Goal: Register for event/course

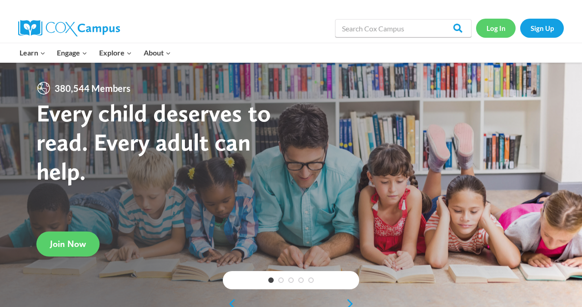
click at [495, 35] on link "Log In" at bounding box center [496, 28] width 40 height 19
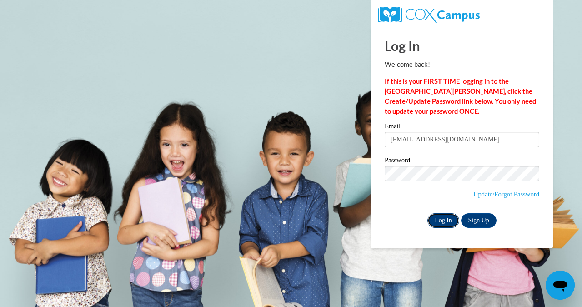
click at [448, 219] on input "Log In" at bounding box center [443, 220] width 32 height 15
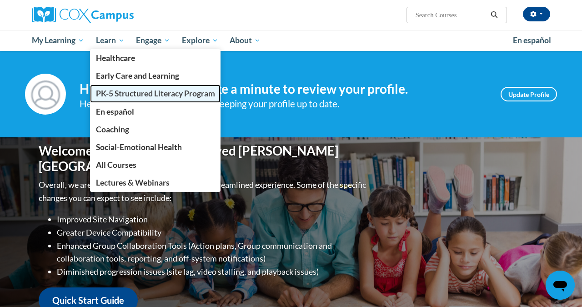
click at [116, 90] on span "PK-5 Structured Literacy Program" at bounding box center [155, 94] width 119 height 10
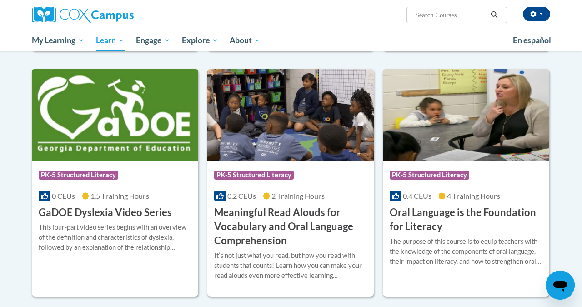
scroll to position [526, 0]
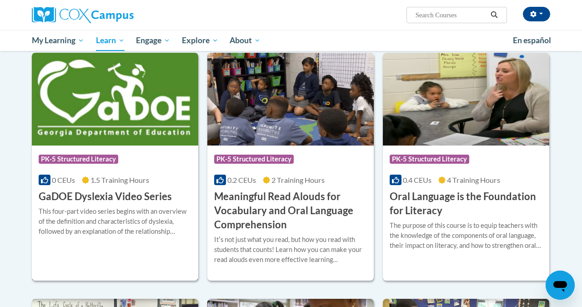
click at [134, 195] on h3 "GaDOE Dyslexia Video Series" at bounding box center [105, 197] width 133 height 14
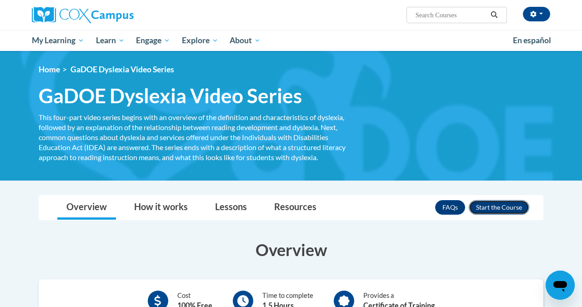
click at [509, 202] on button "Enroll" at bounding box center [499, 207] width 60 height 15
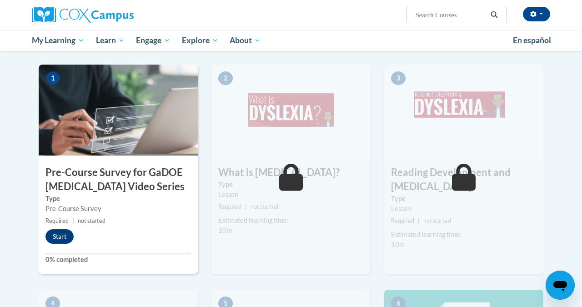
scroll to position [216, 0]
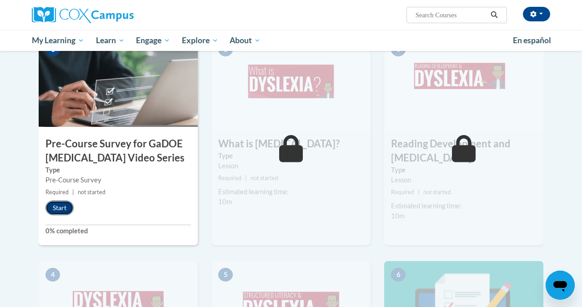
click at [64, 209] on button "Start" at bounding box center [59, 208] width 28 height 15
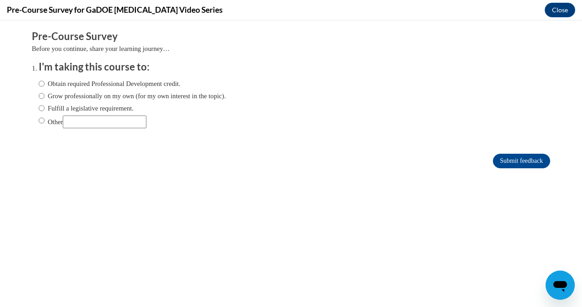
scroll to position [0, 0]
click at [41, 108] on input "Fulfill a legislative requirement." at bounding box center [42, 108] width 6 height 10
radio input "true"
click at [519, 162] on input "Submit feedback" at bounding box center [521, 161] width 57 height 15
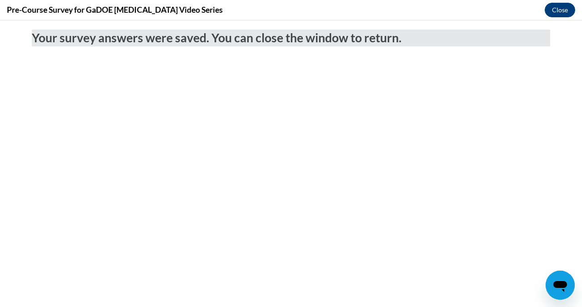
click at [553, 10] on button "Close" at bounding box center [560, 10] width 30 height 15
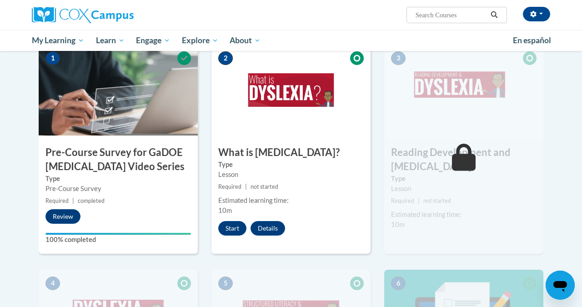
scroll to position [204, 0]
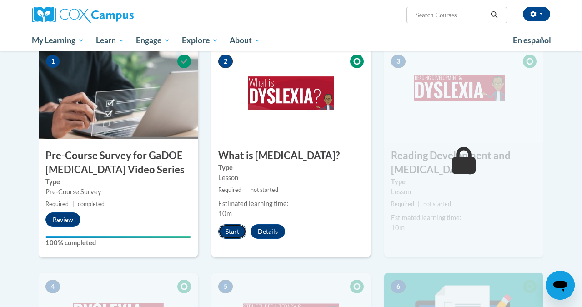
click at [233, 234] on button "Start" at bounding box center [232, 231] width 28 height 15
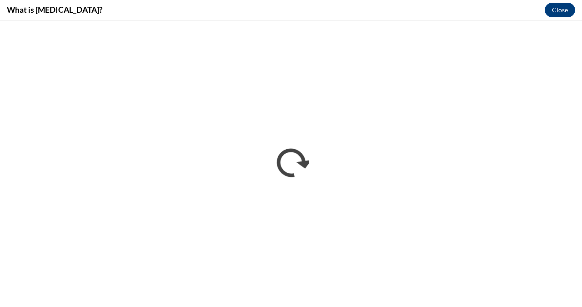
scroll to position [0, 0]
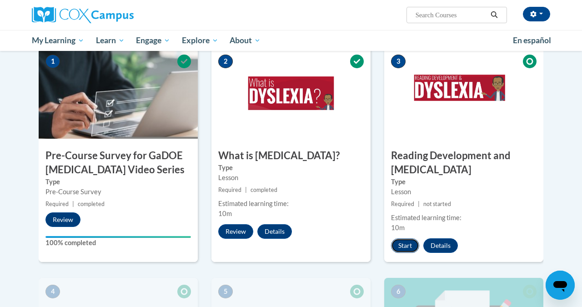
click at [404, 249] on button "Start" at bounding box center [405, 245] width 28 height 15
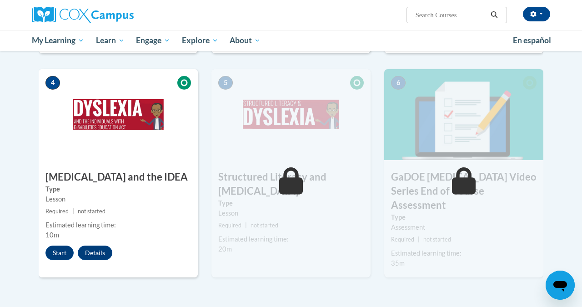
scroll to position [439, 0]
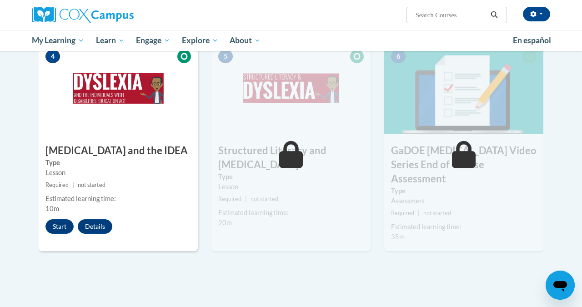
click at [63, 235] on div "4 Dyslexia and the IDEA Type Lesson Required | not started Estimated learning t…" at bounding box center [118, 147] width 159 height 208
click at [60, 226] on button "Start" at bounding box center [59, 226] width 28 height 15
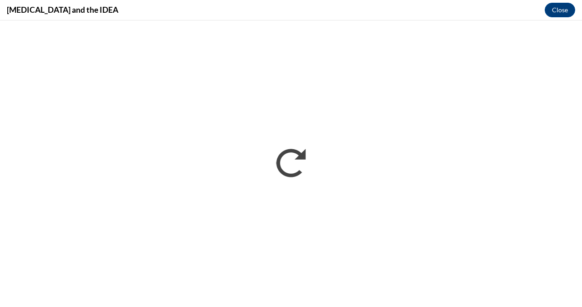
scroll to position [0, 0]
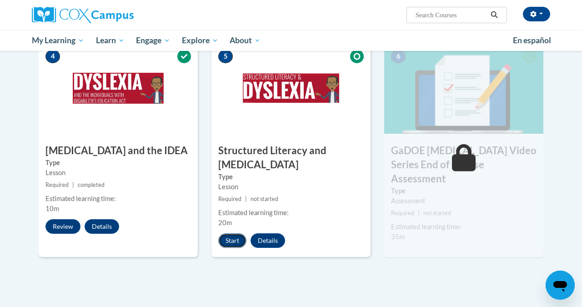
click at [225, 243] on button "Start" at bounding box center [232, 240] width 28 height 15
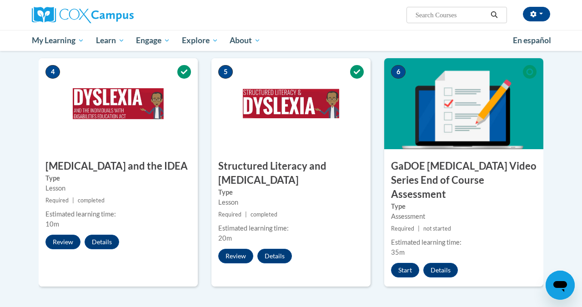
scroll to position [424, 0]
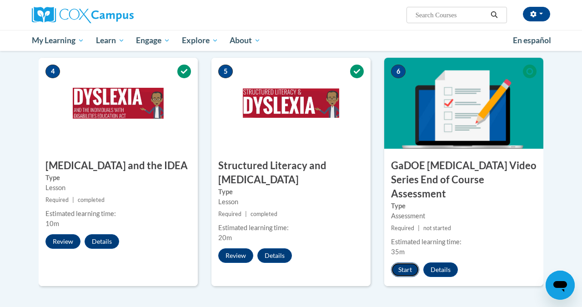
click at [403, 262] on button "Start" at bounding box center [405, 269] width 28 height 15
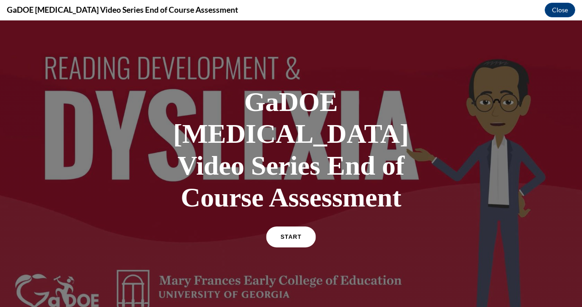
scroll to position [0, 0]
click at [285, 234] on span "START" at bounding box center [291, 237] width 21 height 7
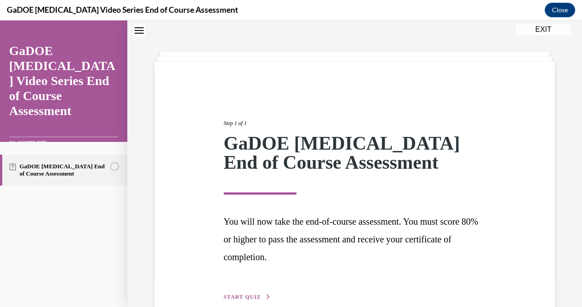
scroll to position [78, 0]
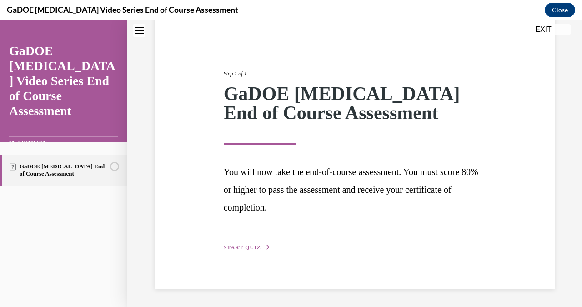
click at [249, 247] on span "START QUIZ" at bounding box center [242, 247] width 37 height 6
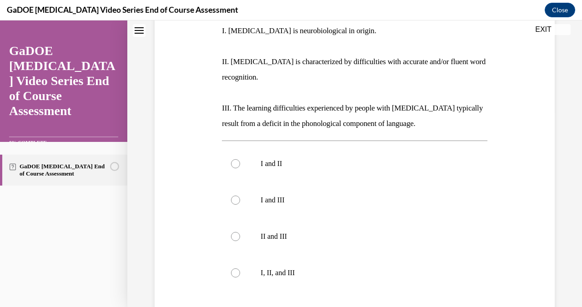
scroll to position [194, 0]
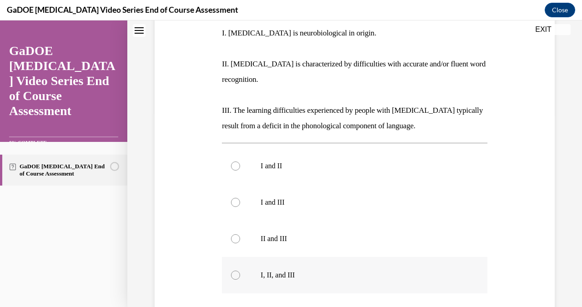
click at [260, 267] on label "I, II, and III" at bounding box center [354, 275] width 265 height 36
click at [240, 271] on input "I, II, and III" at bounding box center [235, 275] width 9 height 9
radio input "true"
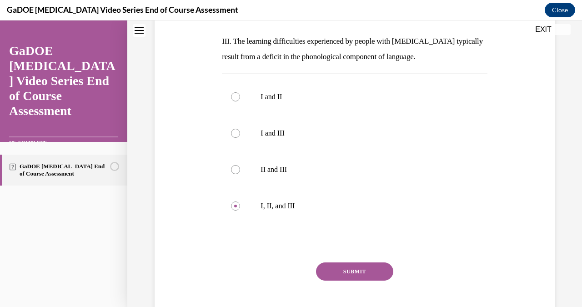
click at [340, 262] on button "SUBMIT" at bounding box center [354, 271] width 77 height 18
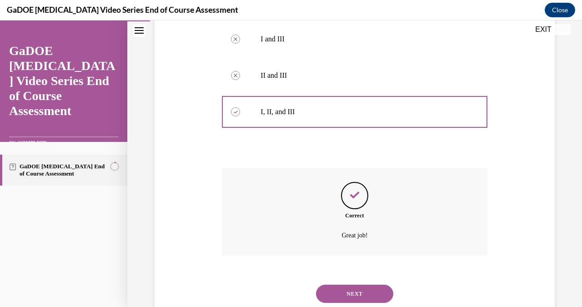
scroll to position [359, 0]
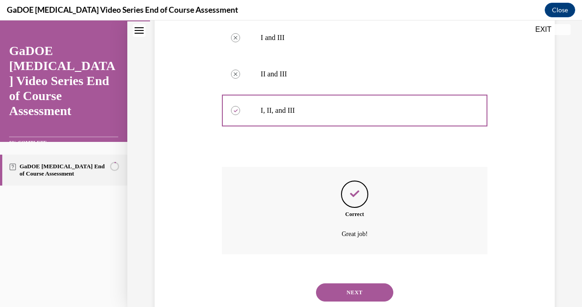
click at [353, 283] on button "NEXT" at bounding box center [354, 292] width 77 height 18
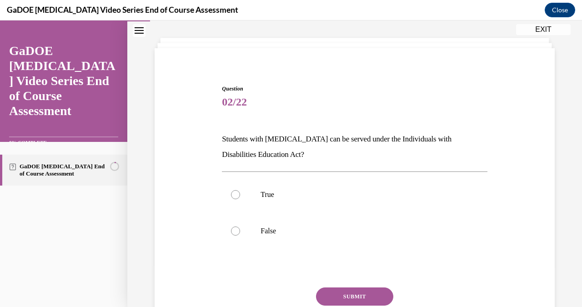
scroll to position [42, 0]
click at [235, 192] on div at bounding box center [235, 194] width 9 height 9
click at [235, 192] on input "True" at bounding box center [235, 194] width 9 height 9
radio input "true"
click at [337, 294] on button "SUBMIT" at bounding box center [354, 296] width 77 height 18
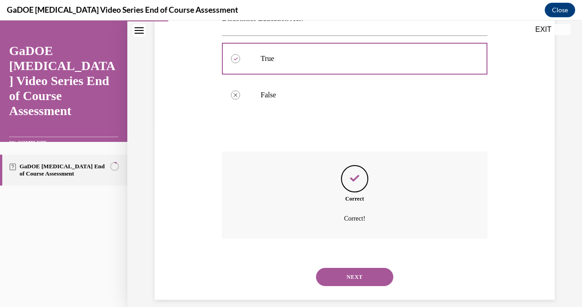
scroll to position [178, 0]
click at [357, 269] on button "NEXT" at bounding box center [354, 277] width 77 height 18
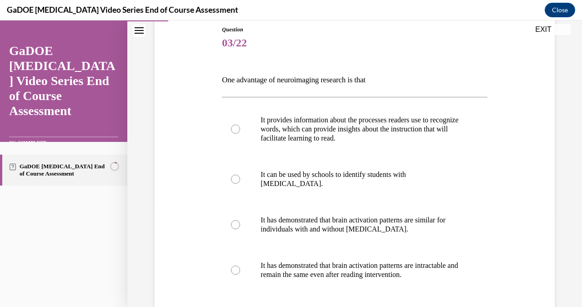
scroll to position [101, 0]
click at [236, 126] on div at bounding box center [235, 129] width 9 height 9
click at [236, 126] on input "It provides information about the processes readers use to recognize words, whi…" at bounding box center [235, 129] width 9 height 9
radio input "true"
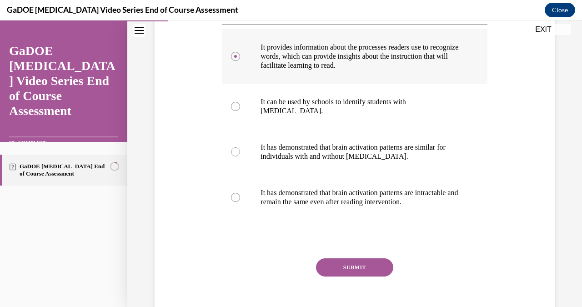
scroll to position [207, 0]
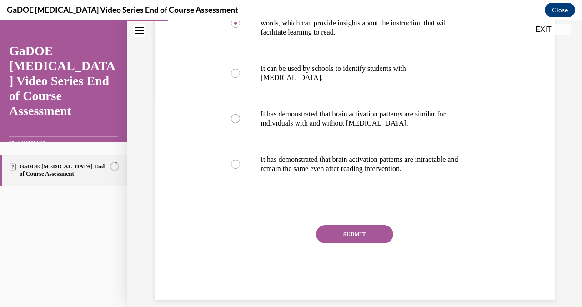
click at [351, 232] on button "SUBMIT" at bounding box center [354, 234] width 77 height 18
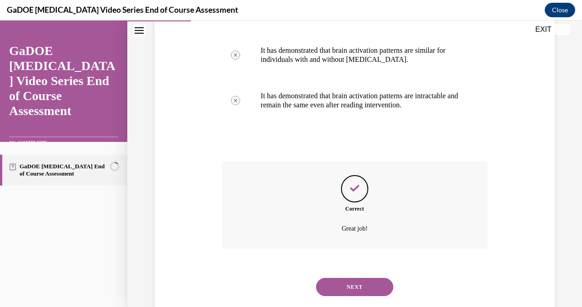
scroll to position [281, 0]
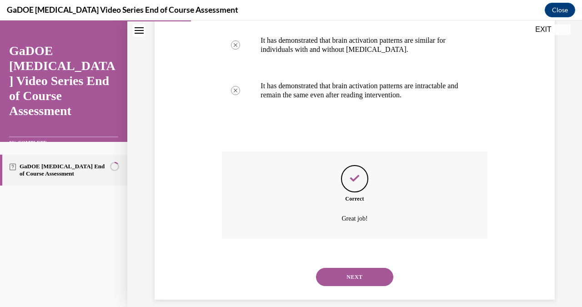
click at [358, 268] on button "NEXT" at bounding box center [354, 277] width 77 height 18
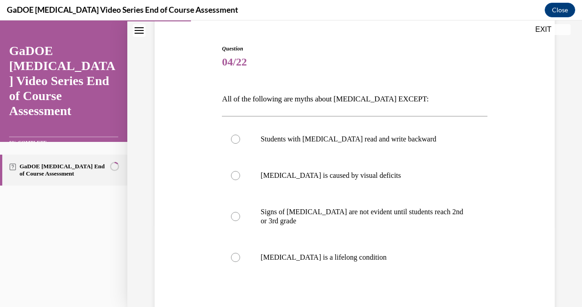
scroll to position [94, 0]
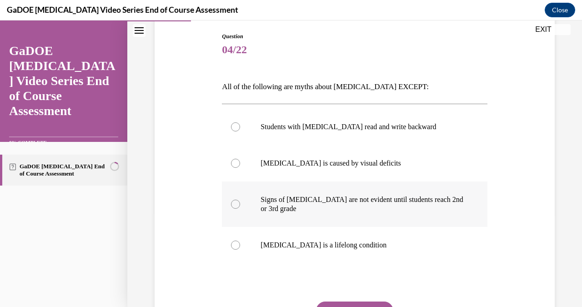
click at [236, 202] on div at bounding box center [235, 204] width 9 height 9
click at [236, 202] on input "Signs of dyslexia are not evident until students reach 2nd or 3rd grade" at bounding box center [235, 204] width 9 height 9
radio input "true"
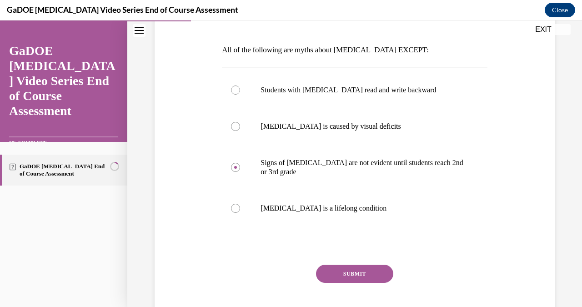
scroll to position [133, 0]
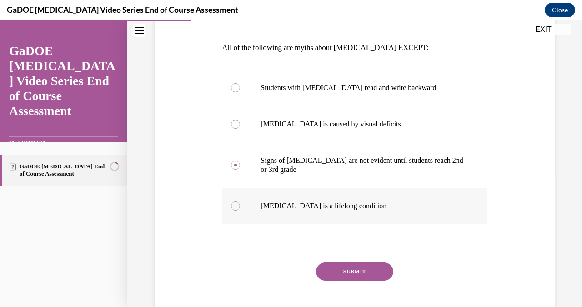
click at [237, 201] on label "Dyslexia is a lifelong condition" at bounding box center [354, 206] width 265 height 36
click at [237, 201] on input "Dyslexia is a lifelong condition" at bounding box center [235, 205] width 9 height 9
radio input "true"
click at [352, 271] on button "SUBMIT" at bounding box center [354, 271] width 77 height 18
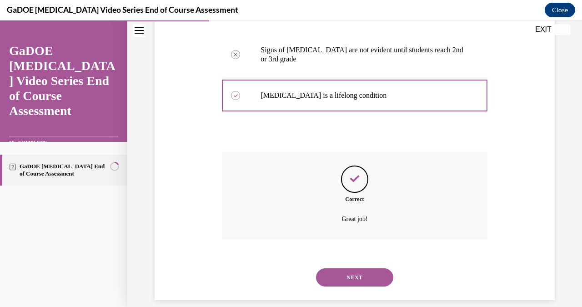
scroll to position [244, 0]
click at [349, 268] on button "NEXT" at bounding box center [354, 277] width 77 height 18
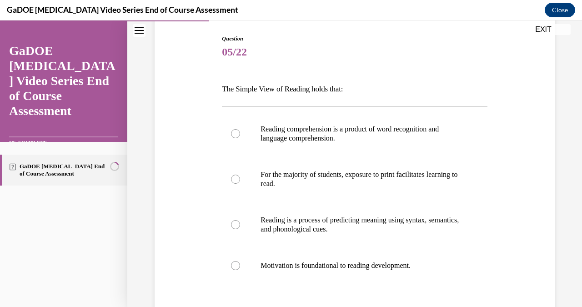
scroll to position [93, 0]
click at [233, 130] on div at bounding box center [235, 132] width 9 height 9
click at [233, 130] on input "Reading comprehension is a product of word recognition and language comprehensi…" at bounding box center [235, 132] width 9 height 9
radio input "true"
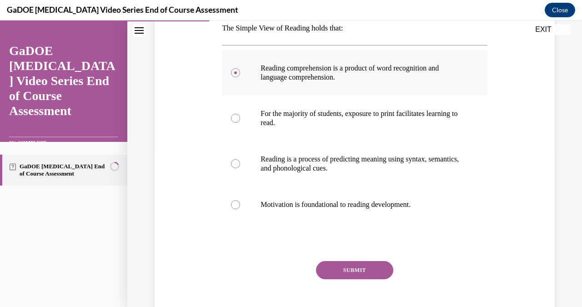
scroll to position [189, 0]
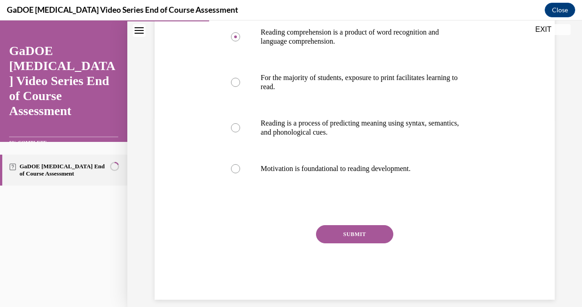
click at [356, 233] on button "SUBMIT" at bounding box center [354, 234] width 77 height 18
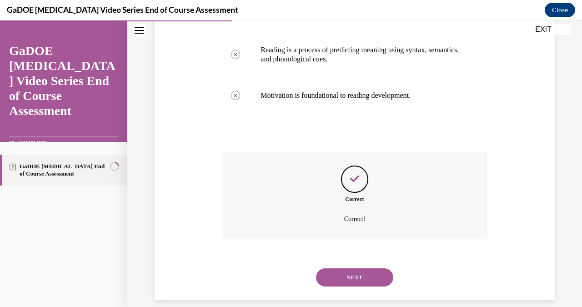
scroll to position [262, 0]
click at [350, 275] on div "NEXT" at bounding box center [354, 277] width 265 height 36
click at [350, 270] on button "NEXT" at bounding box center [354, 277] width 77 height 18
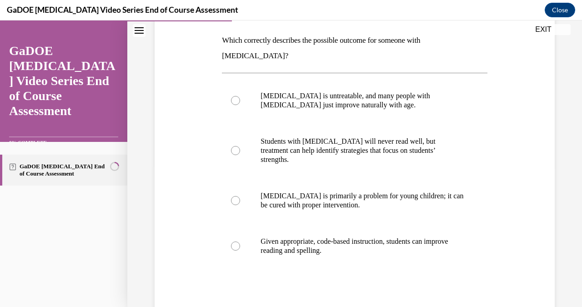
scroll to position [144, 0]
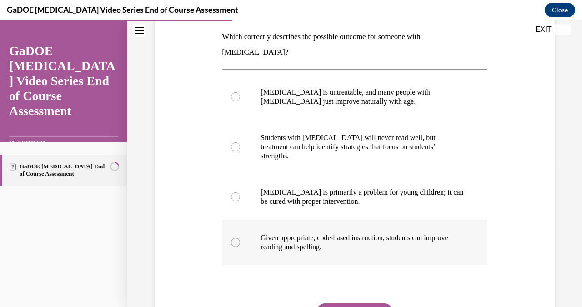
click at [305, 227] on label "Given appropriate, code-based instruction, students can improve reading and spe…" at bounding box center [354, 242] width 265 height 45
click at [240, 238] on input "Given appropriate, code-based instruction, students can improve reading and spe…" at bounding box center [235, 242] width 9 height 9
radio input "true"
click at [349, 303] on button "SUBMIT" at bounding box center [354, 312] width 77 height 18
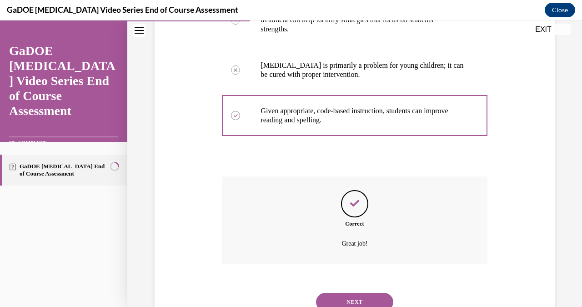
scroll to position [271, 0]
click at [357, 292] on button "NEXT" at bounding box center [354, 301] width 77 height 18
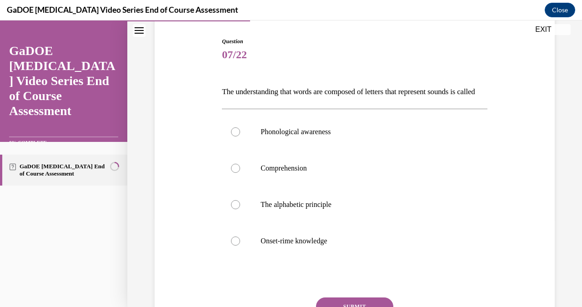
scroll to position [90, 0]
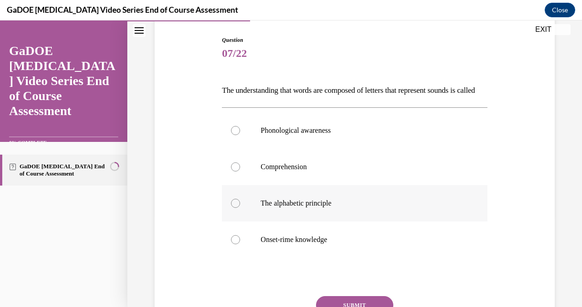
click at [236, 208] on div at bounding box center [235, 203] width 9 height 9
click at [236, 208] on input "The alphabetic principle" at bounding box center [235, 203] width 9 height 9
radio input "true"
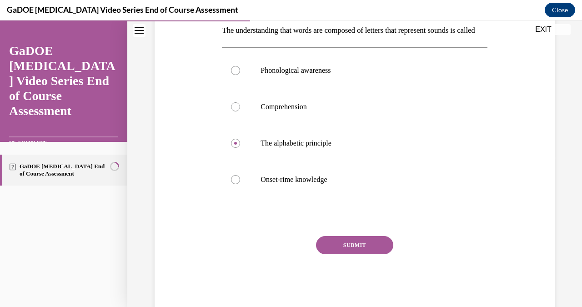
click at [352, 254] on button "SUBMIT" at bounding box center [354, 245] width 77 height 18
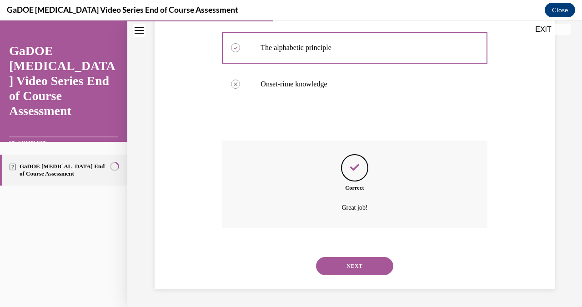
scroll to position [251, 0]
click at [363, 266] on button "NEXT" at bounding box center [354, 266] width 77 height 18
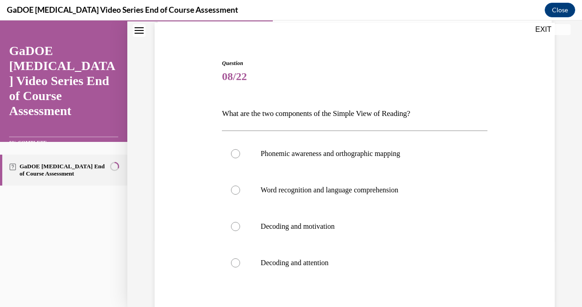
scroll to position [67, 0]
click at [231, 191] on div at bounding box center [235, 190] width 9 height 9
click at [231, 191] on input "Word recognition and language comprehension" at bounding box center [235, 190] width 9 height 9
radio input "true"
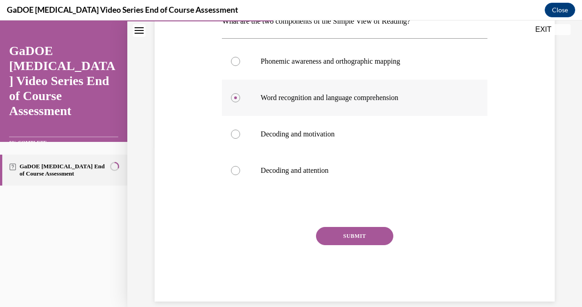
scroll to position [161, 0]
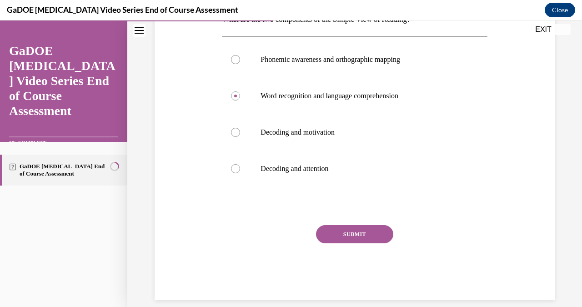
click at [358, 232] on button "SUBMIT" at bounding box center [354, 234] width 77 height 18
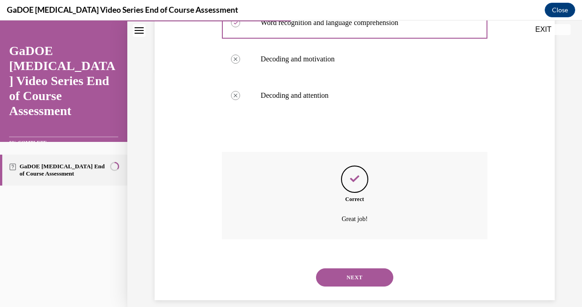
scroll to position [235, 0]
click at [348, 268] on button "NEXT" at bounding box center [354, 277] width 77 height 18
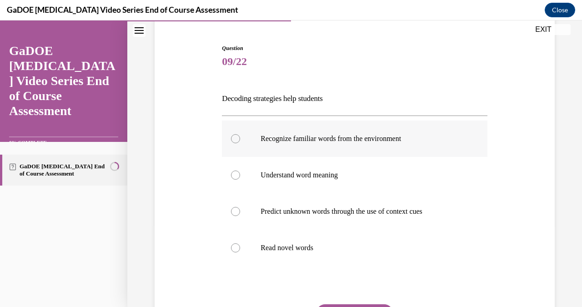
scroll to position [87, 0]
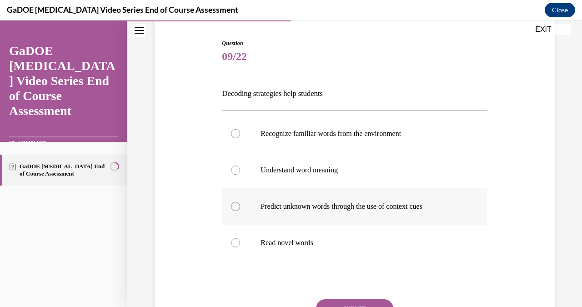
click at [293, 210] on p "Predict unknown words through the use of context cues" at bounding box center [363, 206] width 204 height 9
click at [240, 210] on input "Predict unknown words through the use of context cues" at bounding box center [235, 206] width 9 height 9
radio input "true"
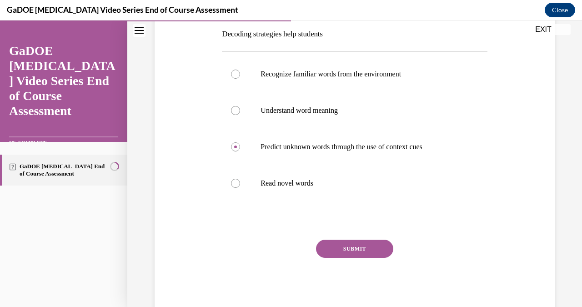
click at [341, 249] on button "SUBMIT" at bounding box center [354, 249] width 77 height 18
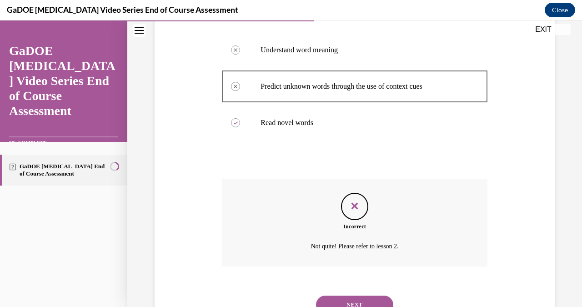
scroll to position [216, 0]
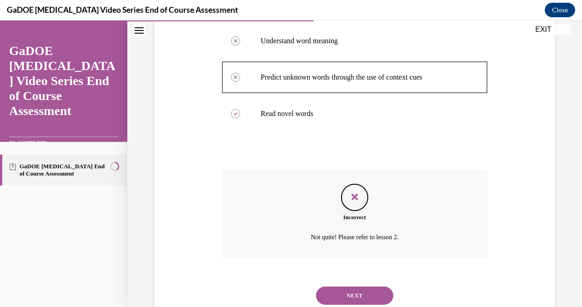
click at [350, 286] on button "NEXT" at bounding box center [354, 295] width 77 height 18
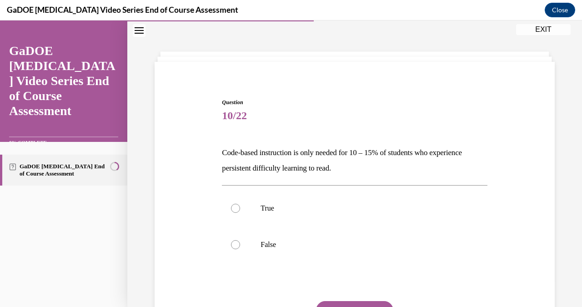
scroll to position [28, 0]
click at [239, 243] on div at bounding box center [235, 245] width 9 height 9
click at [239, 243] on input "False" at bounding box center [235, 245] width 9 height 9
radio input "true"
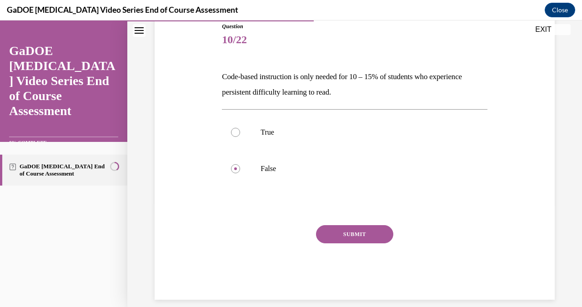
click at [359, 230] on button "SUBMIT" at bounding box center [354, 234] width 77 height 18
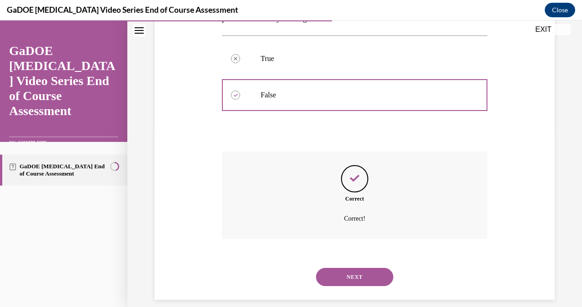
click at [357, 268] on button "NEXT" at bounding box center [354, 277] width 77 height 18
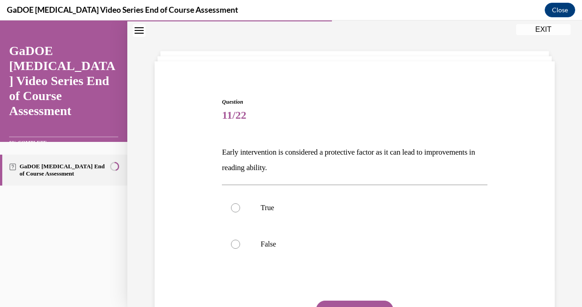
scroll to position [28, 0]
click at [236, 205] on div at bounding box center [235, 208] width 9 height 9
click at [236, 205] on input "True" at bounding box center [235, 208] width 9 height 9
radio input "true"
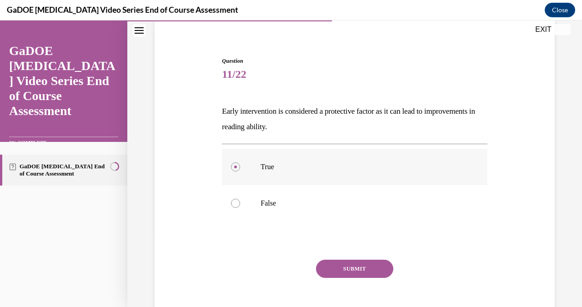
scroll to position [104, 0]
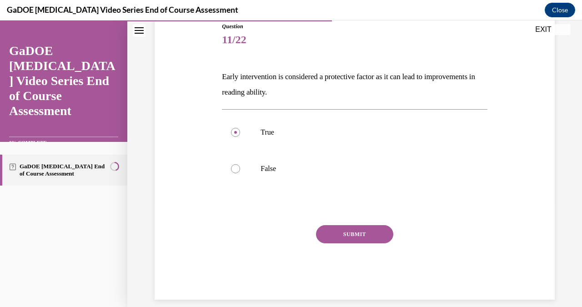
click at [355, 233] on button "SUBMIT" at bounding box center [354, 234] width 77 height 18
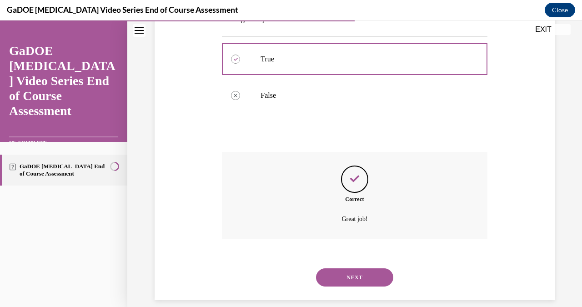
scroll to position [178, 0]
click at [362, 268] on button "NEXT" at bounding box center [354, 277] width 77 height 18
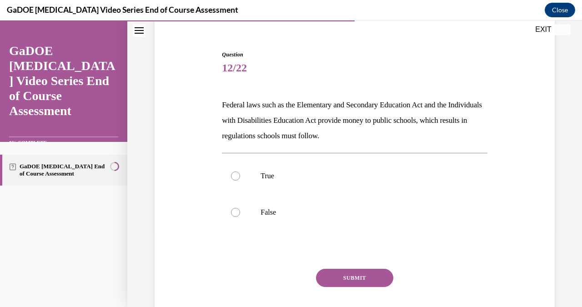
scroll to position [82, 0]
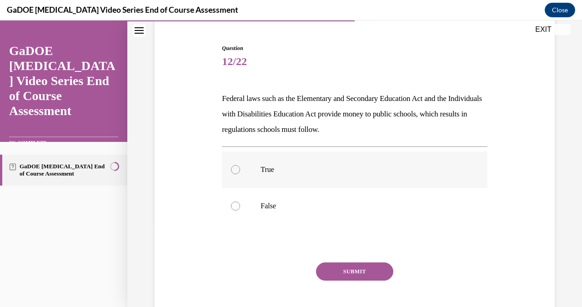
click at [240, 171] on div at bounding box center [235, 169] width 9 height 9
click at [240, 171] on input "True" at bounding box center [235, 169] width 9 height 9
radio input "true"
click at [365, 273] on button "SUBMIT" at bounding box center [354, 271] width 77 height 18
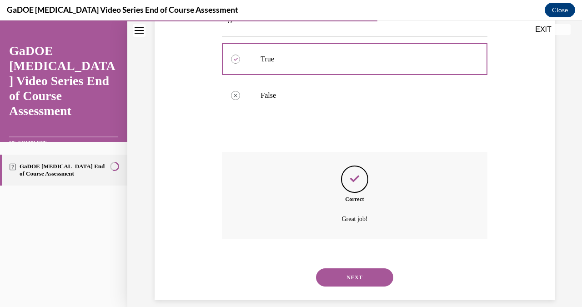
scroll to position [193, 0]
click at [367, 268] on button "NEXT" at bounding box center [354, 277] width 77 height 18
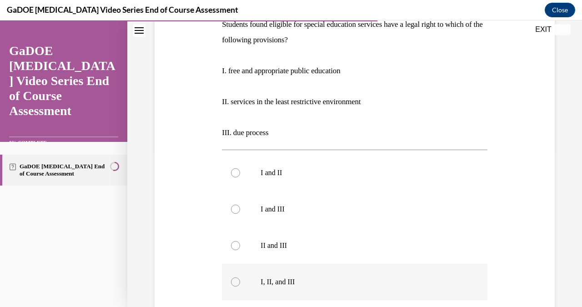
scroll to position [191, 0]
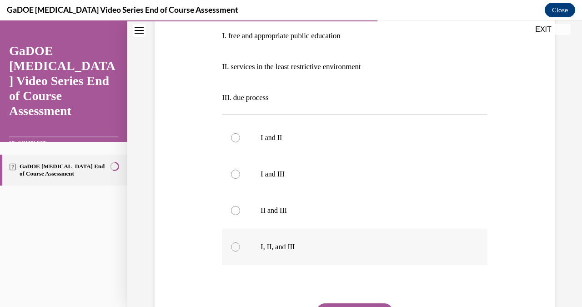
click at [234, 244] on div at bounding box center [235, 246] width 9 height 9
click at [234, 244] on input "I, II, and III" at bounding box center [235, 246] width 9 height 9
radio input "true"
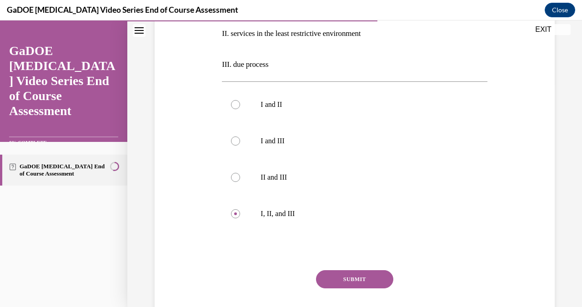
click at [342, 276] on button "SUBMIT" at bounding box center [354, 279] width 77 height 18
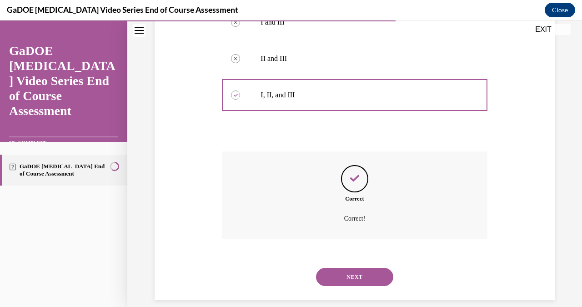
click at [360, 268] on button "NEXT" at bounding box center [354, 277] width 77 height 18
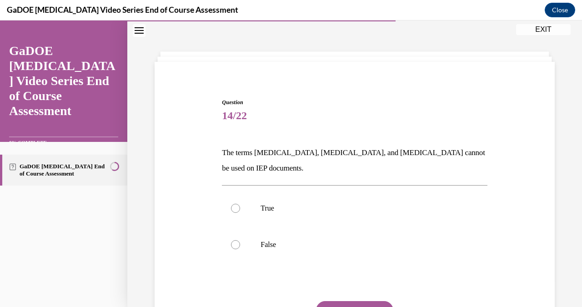
scroll to position [28, 0]
click at [241, 242] on label "False" at bounding box center [354, 245] width 265 height 36
click at [240, 242] on input "False" at bounding box center [235, 245] width 9 height 9
radio input "true"
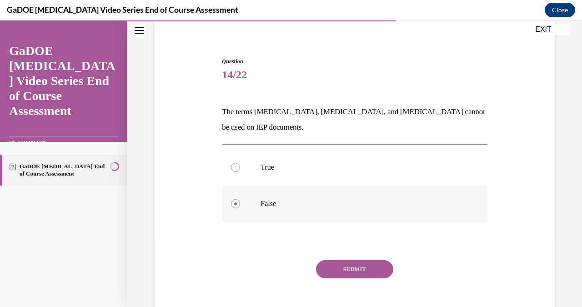
scroll to position [85, 0]
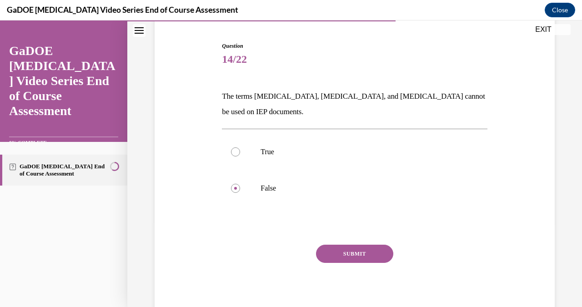
click at [369, 257] on button "SUBMIT" at bounding box center [354, 254] width 77 height 18
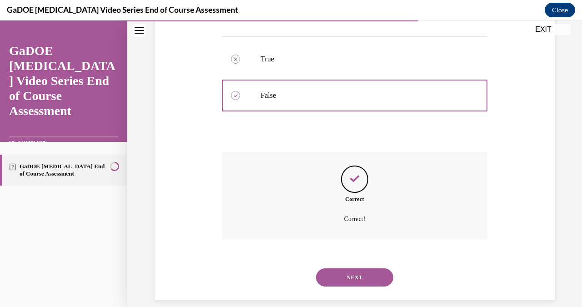
scroll to position [178, 0]
click at [358, 268] on button "NEXT" at bounding box center [354, 277] width 77 height 18
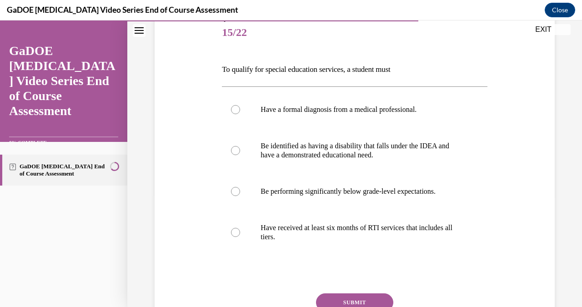
scroll to position [114, 0]
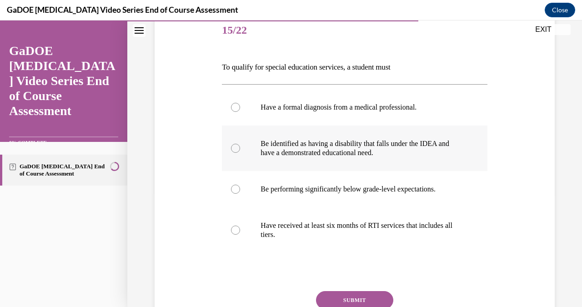
click at [240, 144] on label "Be identified as having a disability that falls under the IDEA and have a demon…" at bounding box center [354, 148] width 265 height 45
click at [240, 144] on input "Be identified as having a disability that falls under the IDEA and have a demon…" at bounding box center [235, 148] width 9 height 9
radio input "true"
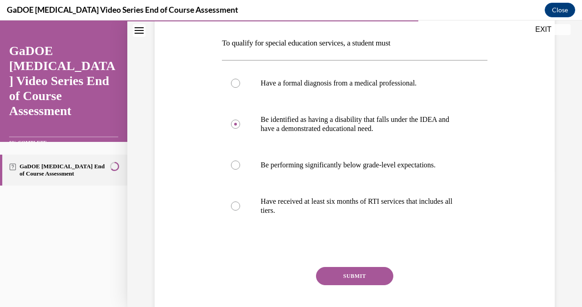
click at [358, 275] on button "SUBMIT" at bounding box center [354, 276] width 77 height 18
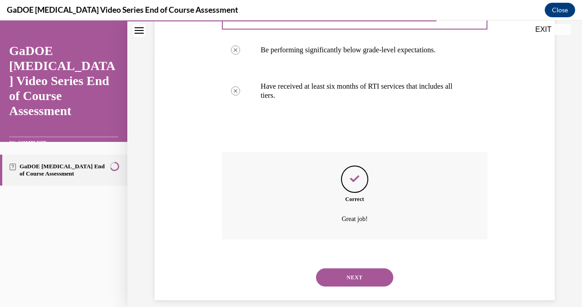
scroll to position [253, 0]
click at [354, 271] on button "NEXT" at bounding box center [354, 277] width 77 height 18
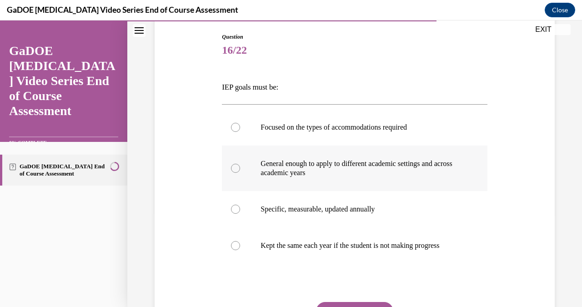
scroll to position [95, 0]
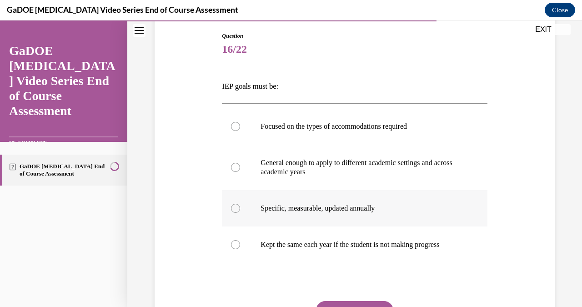
click at [236, 208] on div at bounding box center [235, 208] width 9 height 9
click at [236, 208] on input "Specific, measurable, updated annually" at bounding box center [235, 208] width 9 height 9
radio input "true"
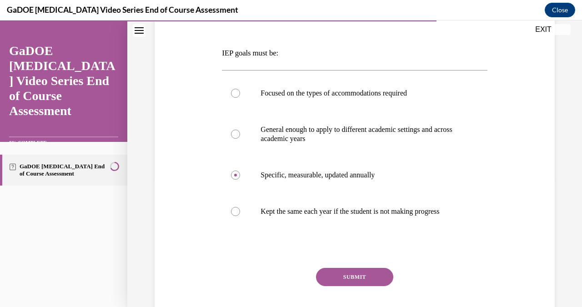
scroll to position [128, 0]
click at [362, 279] on button "SUBMIT" at bounding box center [354, 276] width 77 height 18
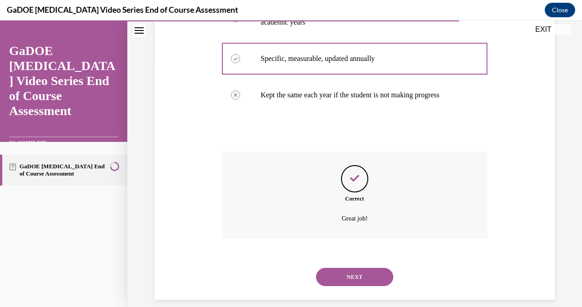
scroll to position [244, 0]
click at [359, 268] on button "NEXT" at bounding box center [354, 277] width 77 height 18
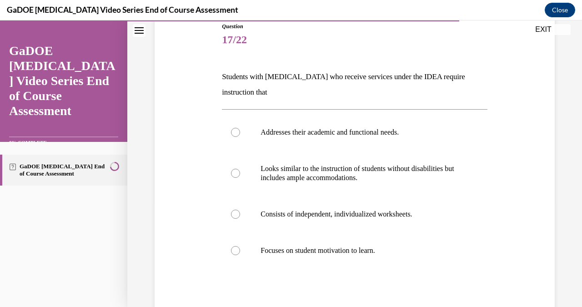
scroll to position [104, 0]
click at [392, 136] on p "Addresses their academic and functional needs." at bounding box center [363, 132] width 204 height 9
click at [240, 136] on input "Addresses their academic and functional needs." at bounding box center [235, 132] width 9 height 9
radio input "true"
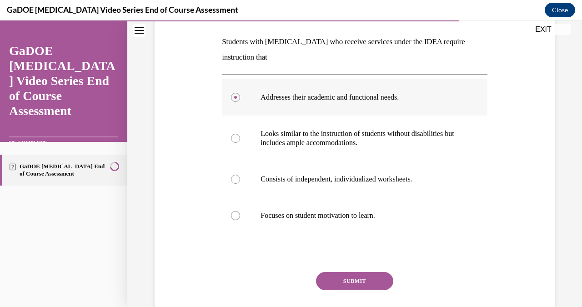
scroll to position [158, 0]
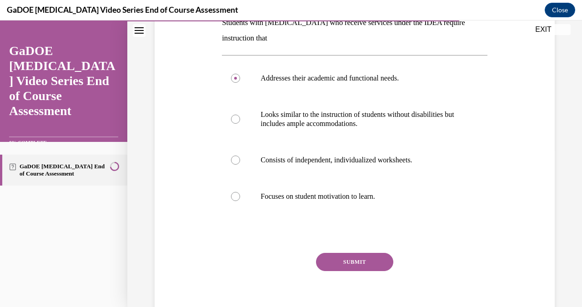
click at [368, 259] on button "SUBMIT" at bounding box center [354, 262] width 77 height 18
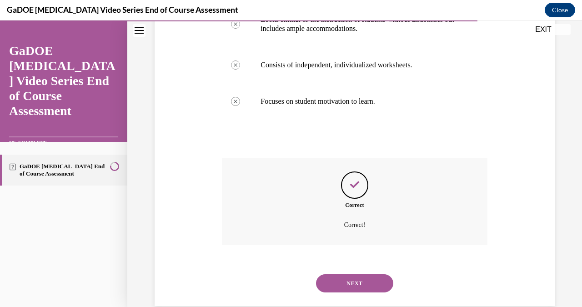
scroll to position [260, 0]
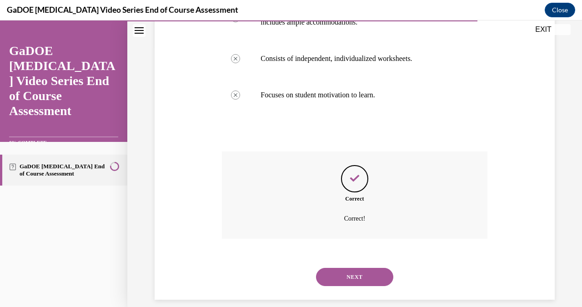
click at [351, 268] on button "NEXT" at bounding box center [354, 277] width 77 height 18
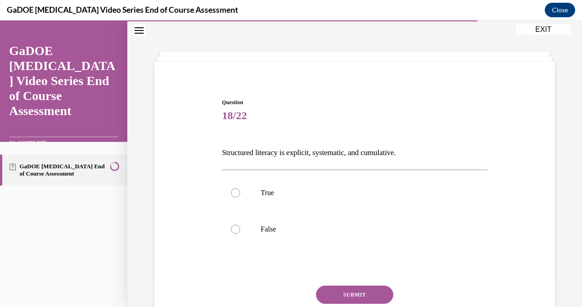
scroll to position [28, 0]
click at [234, 194] on div at bounding box center [235, 193] width 9 height 9
click at [234, 194] on input "True" at bounding box center [235, 193] width 9 height 9
radio input "true"
click at [347, 292] on button "SUBMIT" at bounding box center [354, 295] width 77 height 18
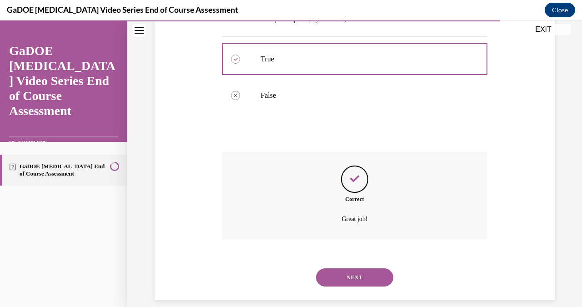
scroll to position [162, 0]
click at [356, 268] on button "NEXT" at bounding box center [354, 277] width 77 height 18
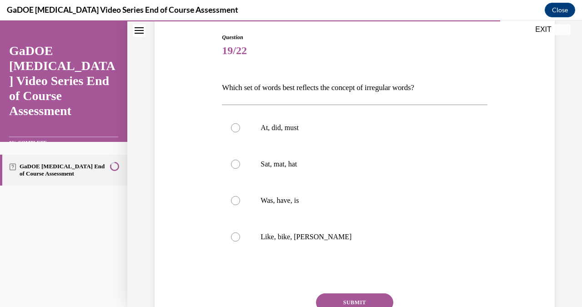
scroll to position [96, 0]
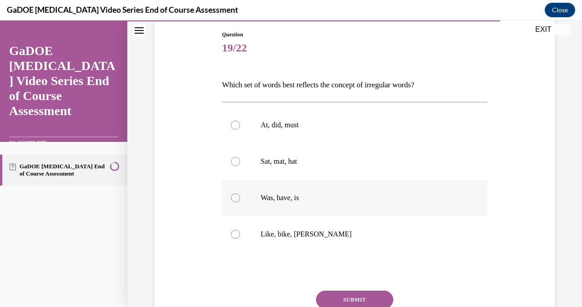
click at [237, 196] on div at bounding box center [235, 197] width 9 height 9
click at [237, 196] on input "Was, have, is" at bounding box center [235, 197] width 9 height 9
radio input "true"
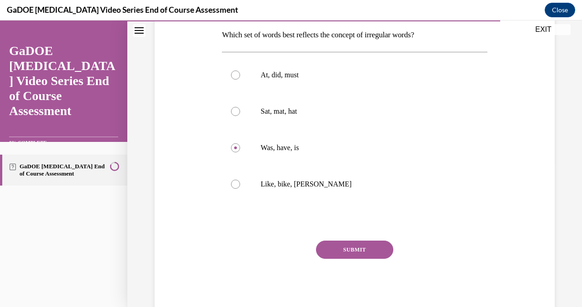
click at [339, 251] on button "SUBMIT" at bounding box center [354, 250] width 77 height 18
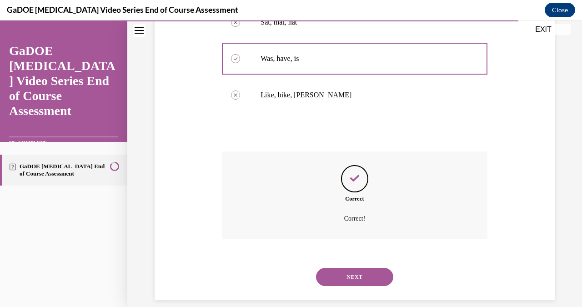
scroll to position [235, 0]
click at [366, 268] on button "NEXT" at bounding box center [354, 277] width 77 height 18
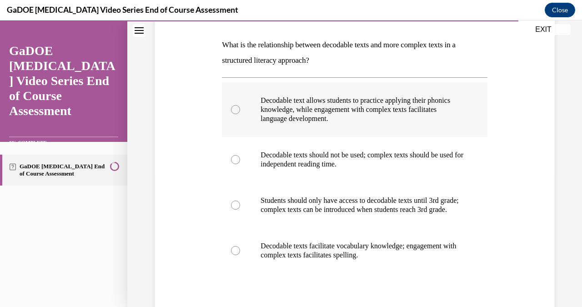
scroll to position [135, 0]
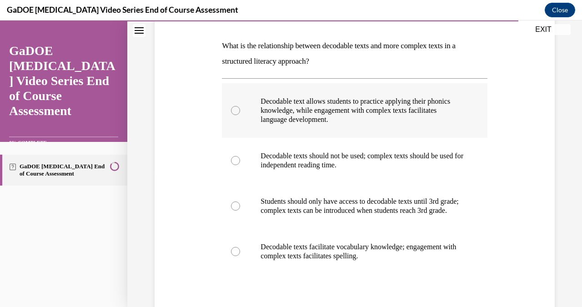
click at [416, 121] on p "Decodable text allows students to practice applying their phonics knowledge, wh…" at bounding box center [363, 110] width 204 height 27
click at [240, 115] on input "Decodable text allows students to practice applying their phonics knowledge, wh…" at bounding box center [235, 110] width 9 height 9
radio input "true"
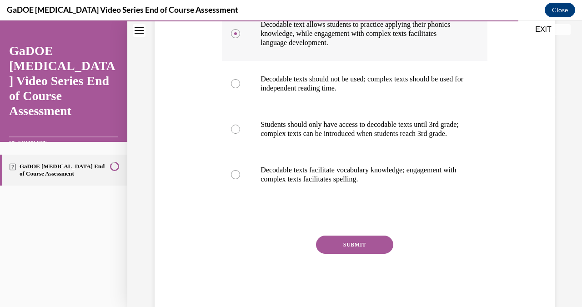
scroll to position [231, 0]
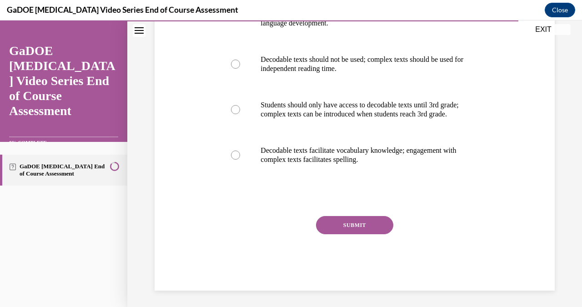
click at [374, 234] on button "SUBMIT" at bounding box center [354, 225] width 77 height 18
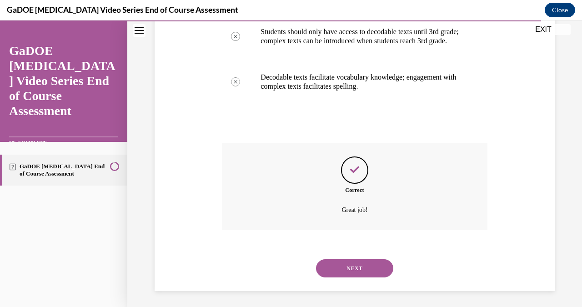
scroll to position [305, 0]
click at [353, 262] on button "NEXT" at bounding box center [354, 268] width 77 height 18
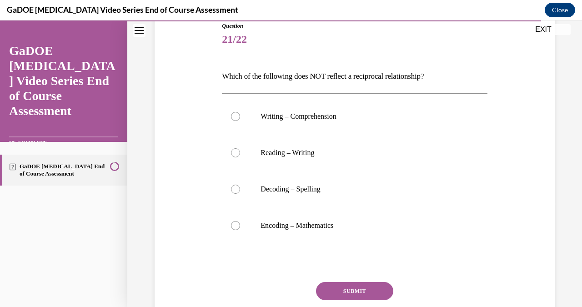
scroll to position [109, 0]
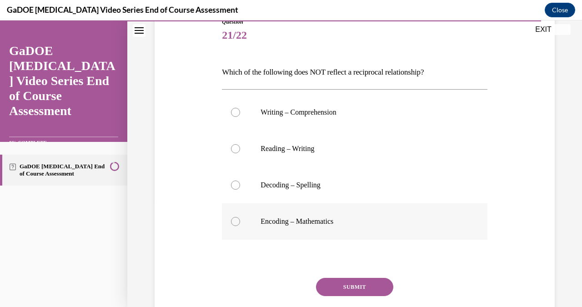
click at [231, 224] on label "Encoding – Mathematics" at bounding box center [354, 221] width 265 height 36
click at [231, 224] on input "Encoding – Mathematics" at bounding box center [235, 221] width 9 height 9
radio input "true"
click at [348, 289] on button "SUBMIT" at bounding box center [354, 287] width 77 height 18
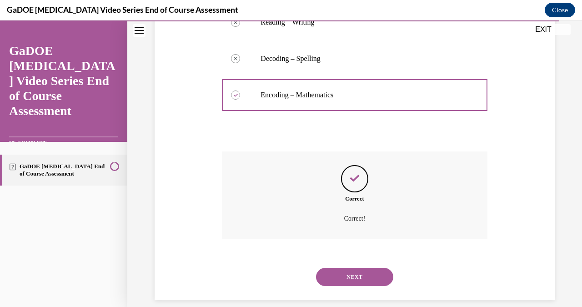
scroll to position [235, 0]
click at [367, 268] on button "NEXT" at bounding box center [354, 277] width 77 height 18
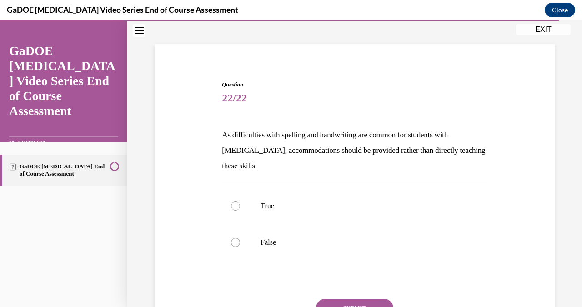
scroll to position [48, 0]
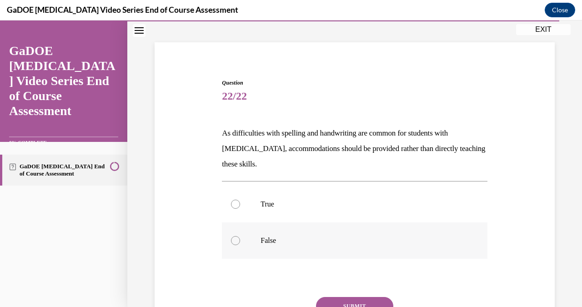
click at [237, 241] on div at bounding box center [235, 240] width 9 height 9
click at [237, 241] on input "False" at bounding box center [235, 240] width 9 height 9
radio input "true"
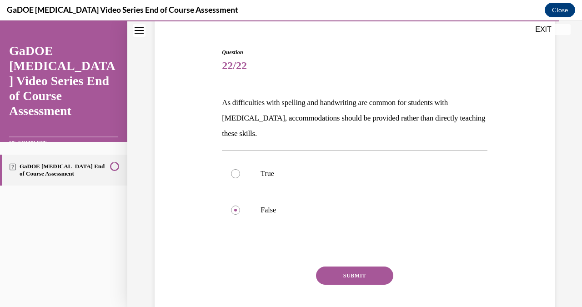
scroll to position [83, 0]
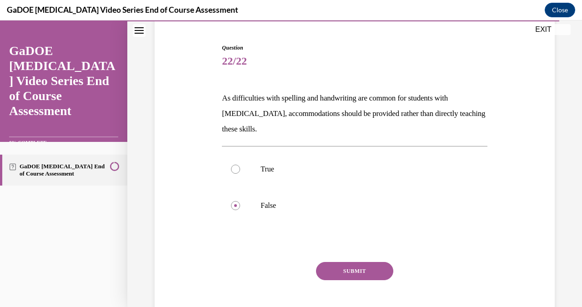
click at [358, 270] on button "SUBMIT" at bounding box center [354, 271] width 77 height 18
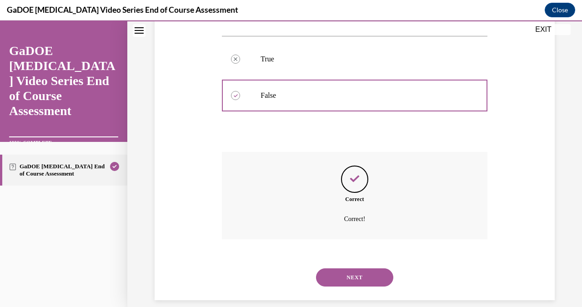
scroll to position [193, 0]
click at [358, 268] on button "NEXT" at bounding box center [354, 277] width 77 height 18
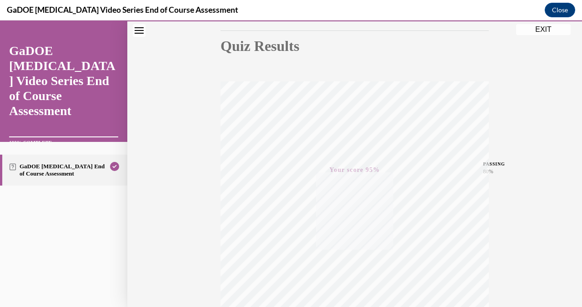
scroll to position [0, 0]
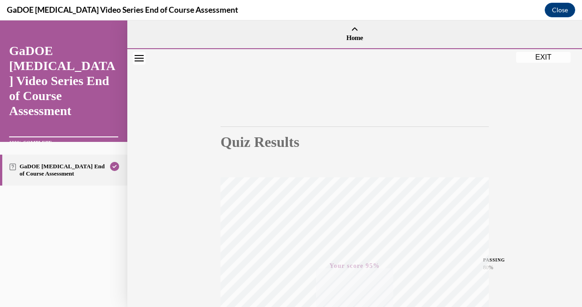
click at [544, 58] on button "EXIT" at bounding box center [543, 57] width 55 height 11
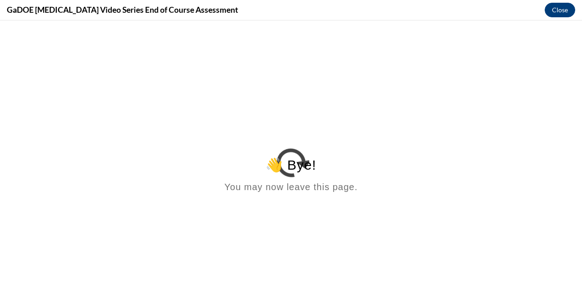
click at [557, 13] on button "Close" at bounding box center [560, 10] width 30 height 15
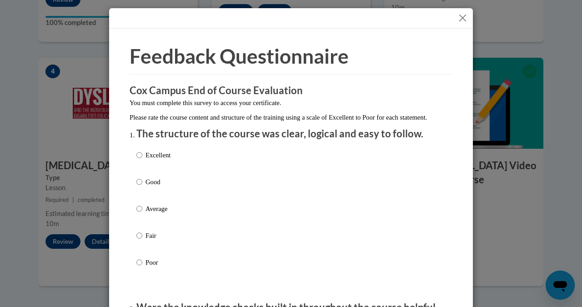
click at [465, 19] on button "Close" at bounding box center [462, 17] width 11 height 11
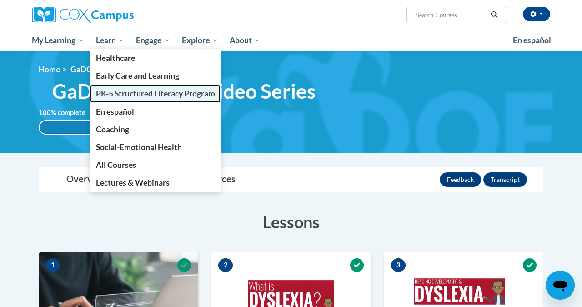
click at [121, 96] on span "PK-5 Structured Literacy Program" at bounding box center [155, 94] width 119 height 10
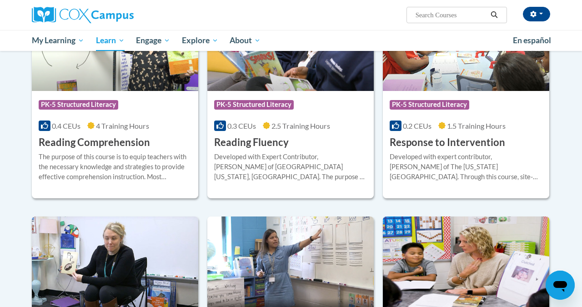
scroll to position [825, 0]
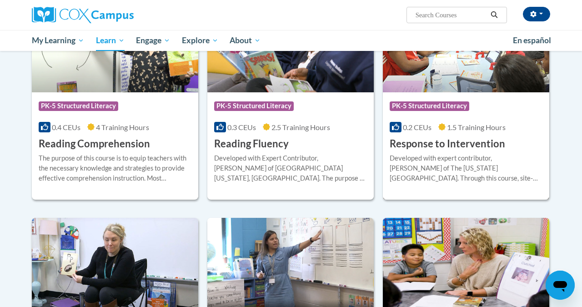
click at [452, 137] on h3 "Response to Intervention" at bounding box center [448, 144] width 116 height 14
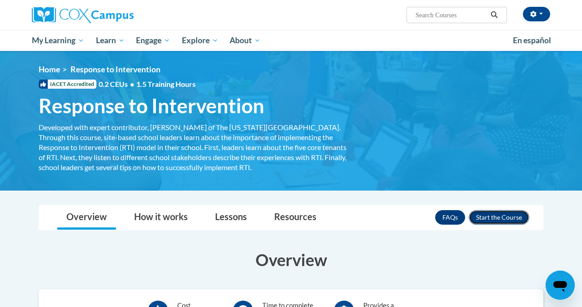
click at [493, 217] on button "Enroll" at bounding box center [499, 217] width 60 height 15
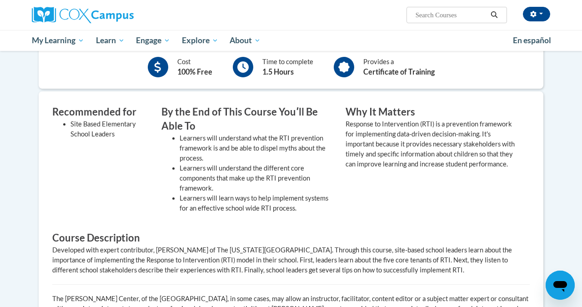
scroll to position [231, 0]
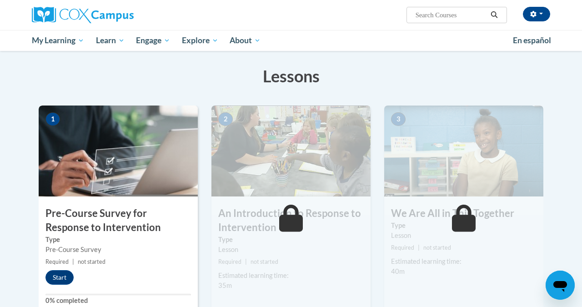
scroll to position [145, 0]
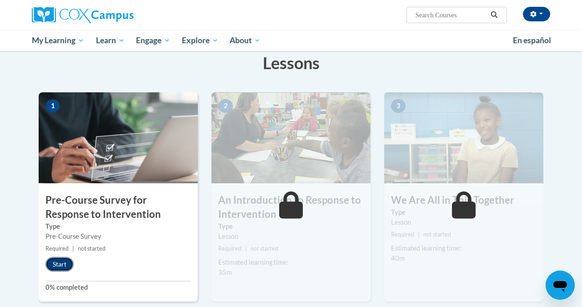
click at [58, 261] on button "Start" at bounding box center [59, 264] width 28 height 15
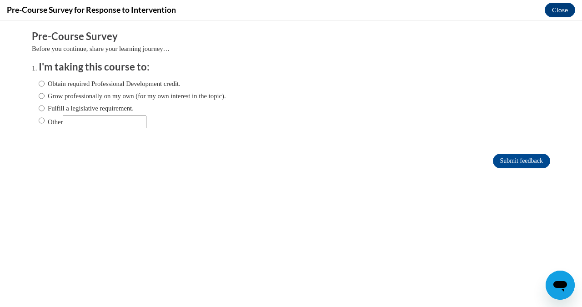
scroll to position [0, 0]
click at [40, 110] on input "Fulfill a legislative requirement." at bounding box center [42, 108] width 6 height 10
radio input "true"
click at [533, 161] on input "Submit feedback" at bounding box center [521, 161] width 57 height 15
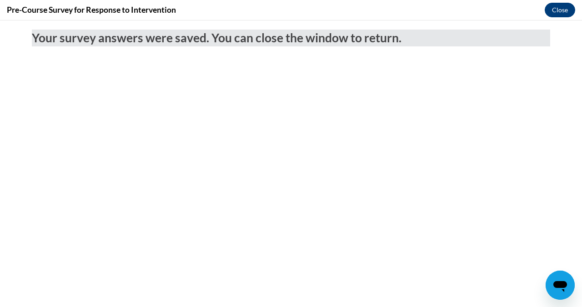
click at [552, 14] on button "Close" at bounding box center [560, 10] width 30 height 15
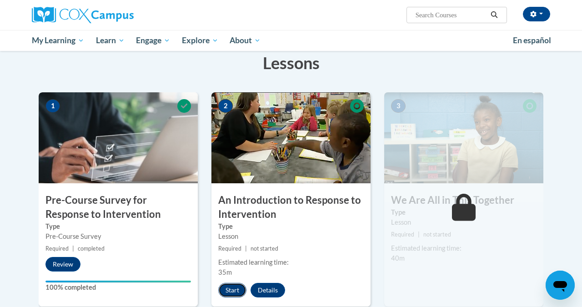
click at [231, 294] on button "Start" at bounding box center [232, 290] width 28 height 15
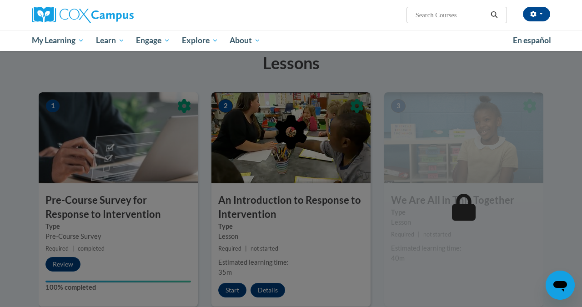
click at [563, 10] on div "Brittany Schalmo (America/Chicago UTC-05:00) My Profile Inbox My Transcripts Lo…" at bounding box center [291, 25] width 582 height 51
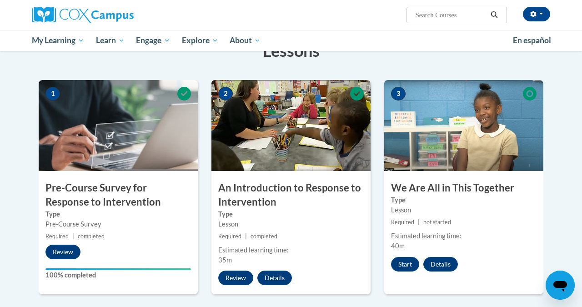
scroll to position [161, 0]
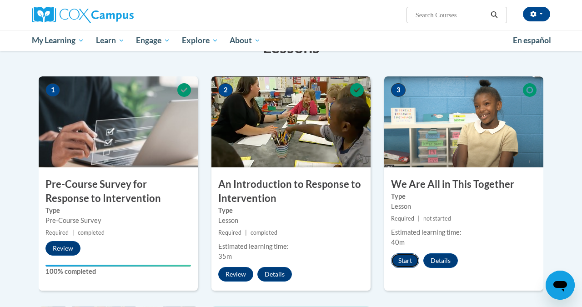
click at [407, 260] on button "Start" at bounding box center [405, 260] width 28 height 15
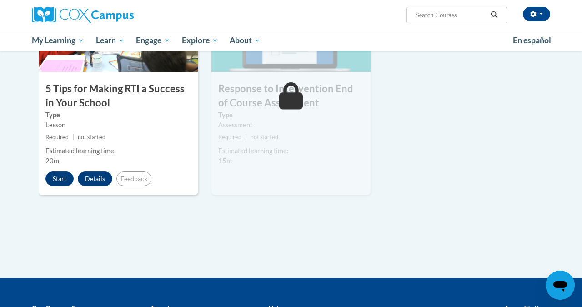
scroll to position [497, 0]
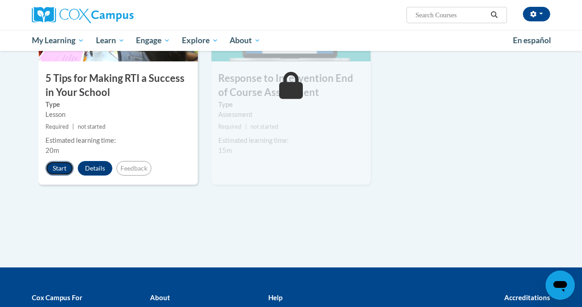
click at [59, 166] on button "Start" at bounding box center [59, 168] width 28 height 15
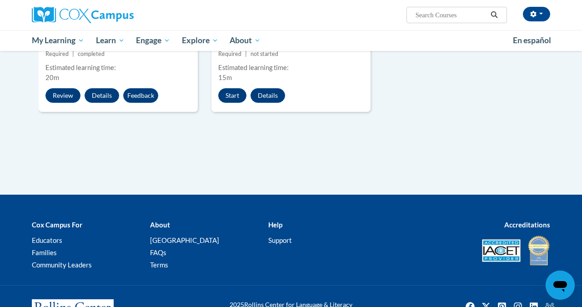
scroll to position [582, 0]
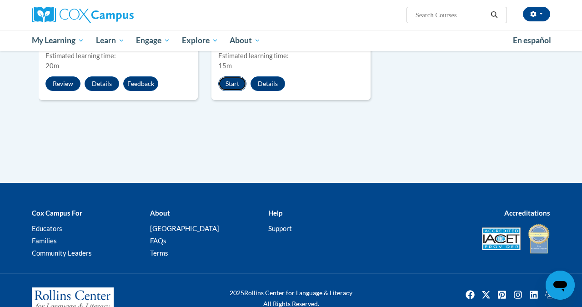
click at [234, 90] on button "Start" at bounding box center [232, 83] width 28 height 15
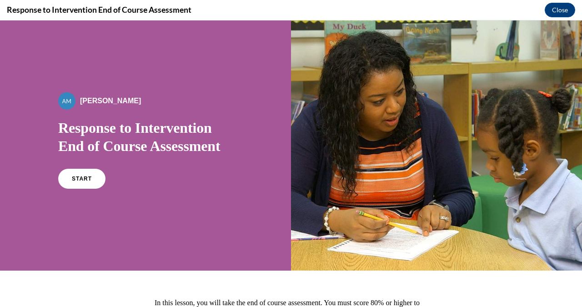
scroll to position [0, 0]
click at [87, 186] on link "START" at bounding box center [82, 178] width 50 height 21
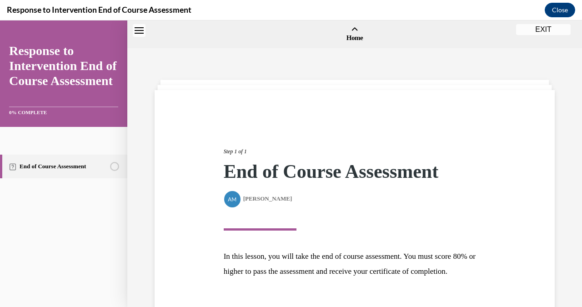
scroll to position [28, 0]
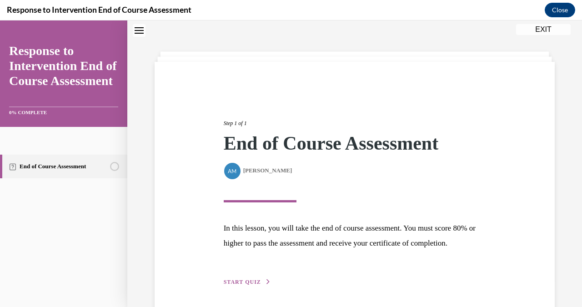
click at [238, 286] on button "START QUIZ" at bounding box center [247, 282] width 47 height 8
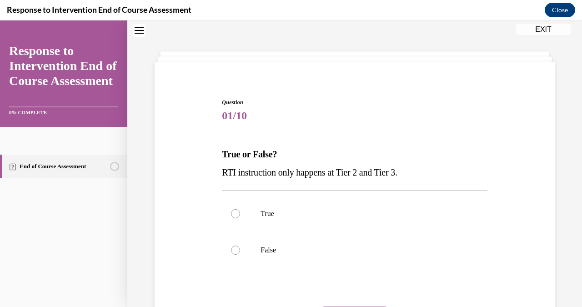
scroll to position [28, 0]
click at [354, 195] on div "True False" at bounding box center [354, 232] width 265 height 82
click at [236, 253] on div at bounding box center [235, 250] width 9 height 9
click at [236, 253] on input "False" at bounding box center [235, 250] width 9 height 9
radio input "true"
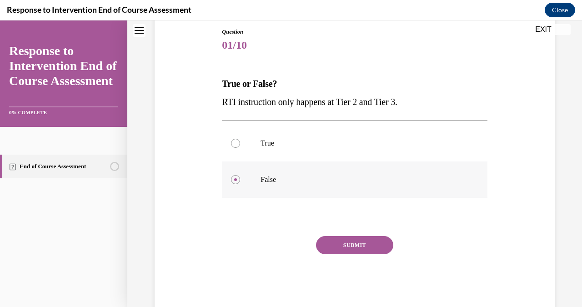
scroll to position [110, 0]
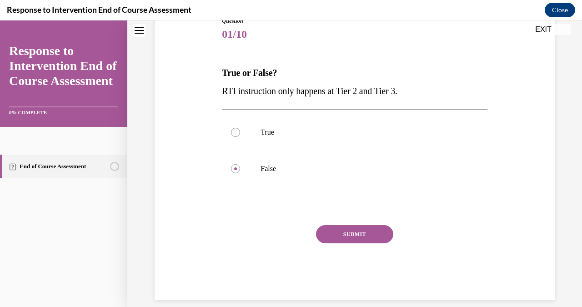
click at [358, 234] on button "SUBMIT" at bounding box center [354, 234] width 77 height 18
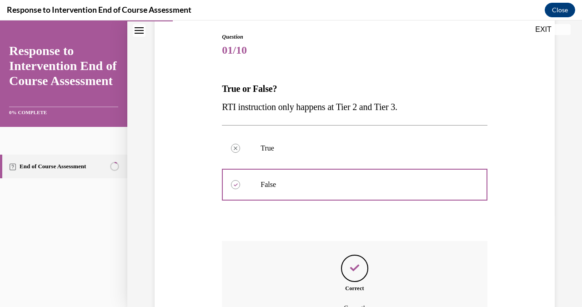
scroll to position [183, 0]
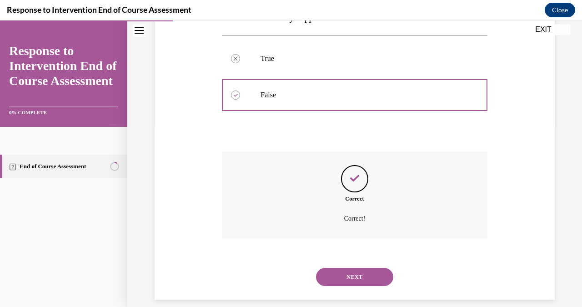
click at [356, 268] on button "NEXT" at bounding box center [354, 277] width 77 height 18
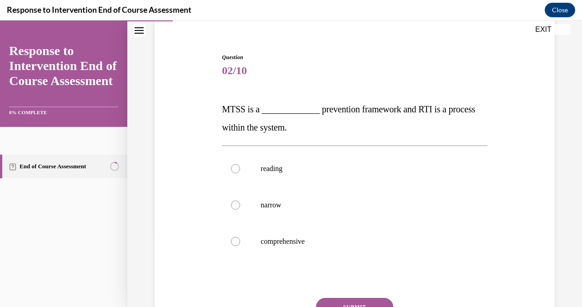
scroll to position [86, 0]
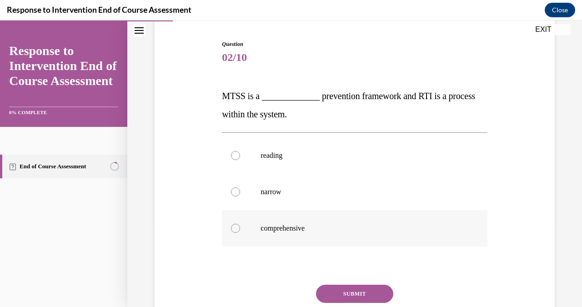
click at [234, 232] on div at bounding box center [235, 228] width 9 height 9
click at [234, 232] on input "comprehensive" at bounding box center [235, 228] width 9 height 9
radio input "true"
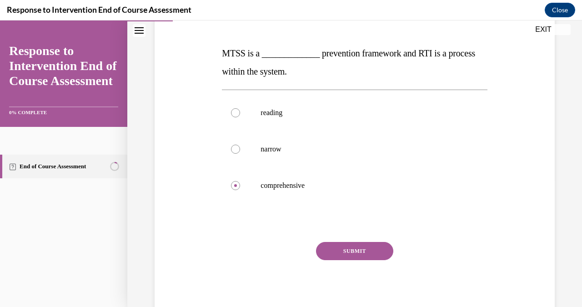
click at [348, 250] on button "SUBMIT" at bounding box center [354, 251] width 77 height 18
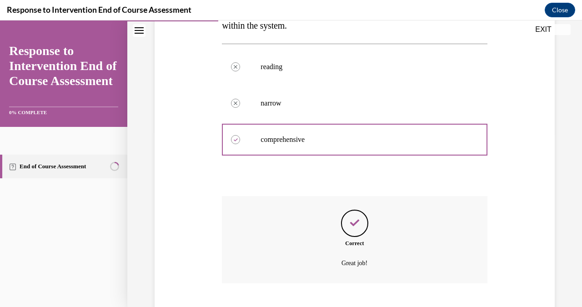
scroll to position [220, 0]
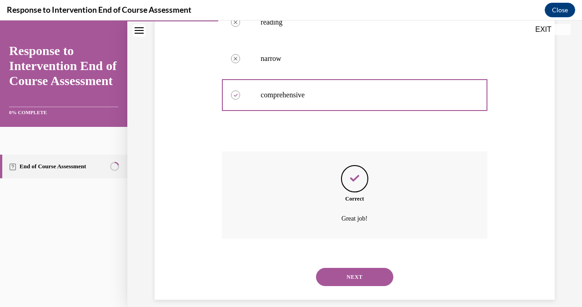
click at [360, 268] on button "NEXT" at bounding box center [354, 277] width 77 height 18
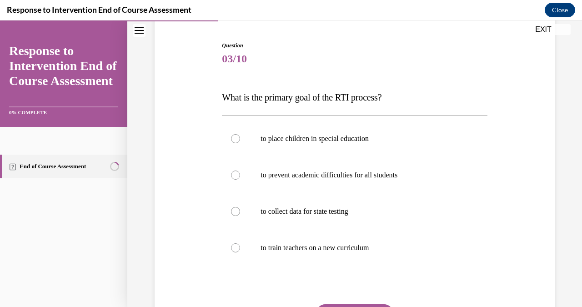
scroll to position [92, 0]
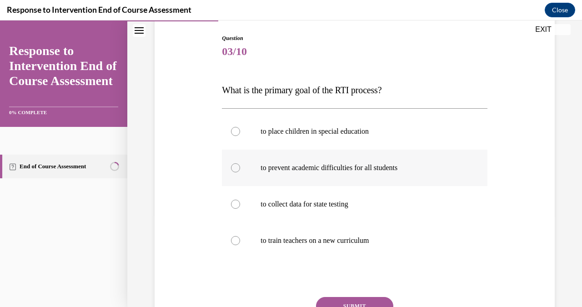
click at [233, 167] on div at bounding box center [235, 167] width 9 height 9
click at [233, 167] on input "to prevent academic difficulties for all students" at bounding box center [235, 167] width 9 height 9
radio input "true"
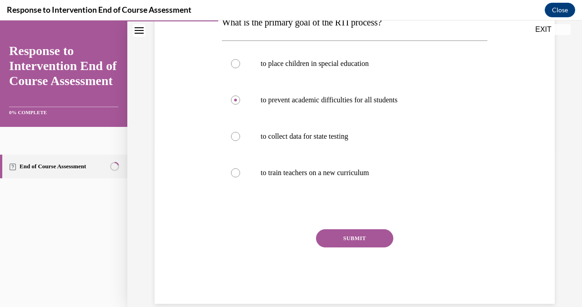
click at [362, 236] on button "SUBMIT" at bounding box center [354, 238] width 77 height 18
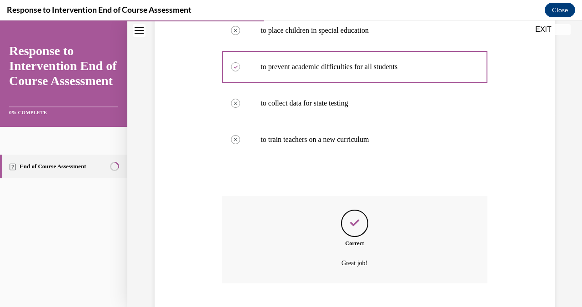
scroll to position [238, 0]
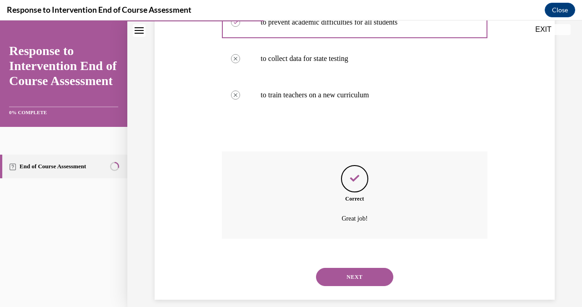
click at [365, 268] on button "NEXT" at bounding box center [354, 277] width 77 height 18
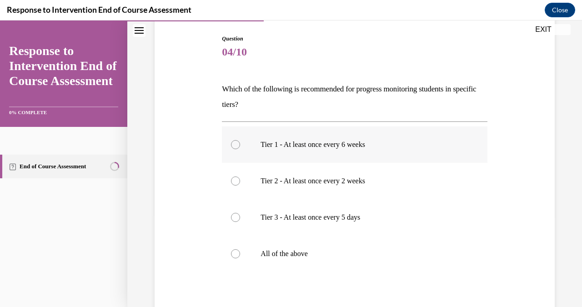
scroll to position [95, 0]
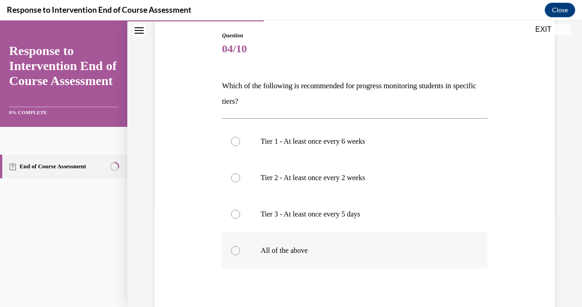
click at [235, 256] on label "All of the above" at bounding box center [354, 250] width 265 height 36
click at [235, 255] on input "All of the above" at bounding box center [235, 250] width 9 height 9
radio input "true"
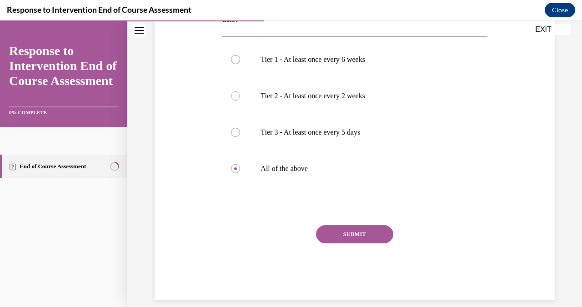
click at [339, 225] on button "SUBMIT" at bounding box center [354, 234] width 77 height 18
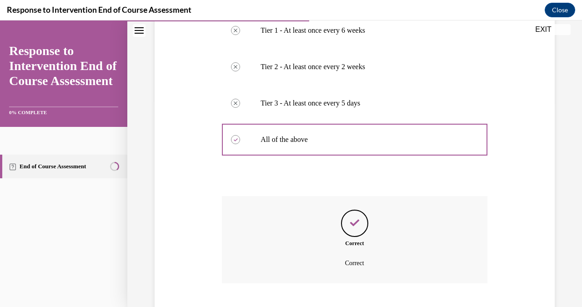
scroll to position [250, 0]
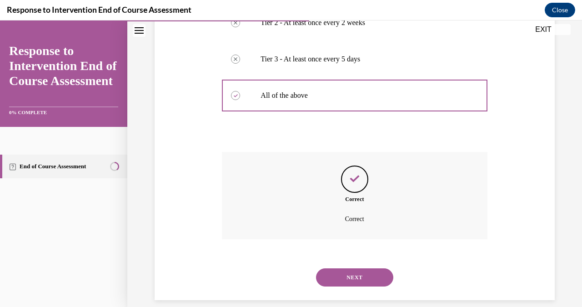
click at [351, 268] on button "NEXT" at bounding box center [354, 277] width 77 height 18
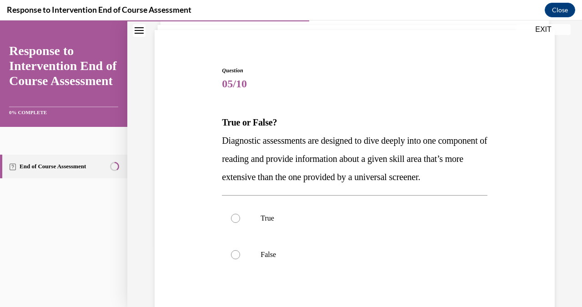
scroll to position [67, 0]
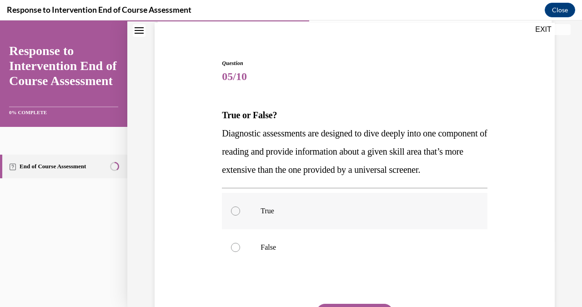
click at [257, 229] on label "True" at bounding box center [354, 211] width 265 height 36
click at [240, 216] on input "True" at bounding box center [235, 210] width 9 height 9
radio input "true"
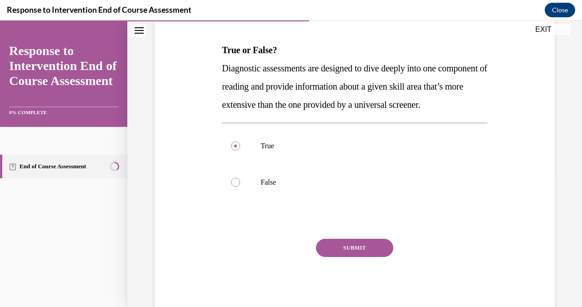
click at [341, 257] on button "SUBMIT" at bounding box center [354, 248] width 77 height 18
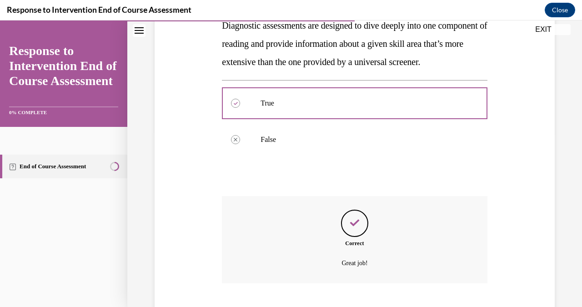
scroll to position [238, 0]
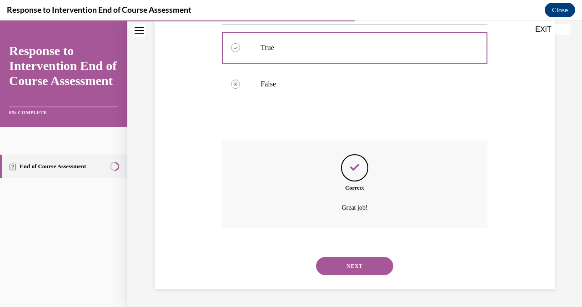
click at [341, 270] on button "NEXT" at bounding box center [354, 266] width 77 height 18
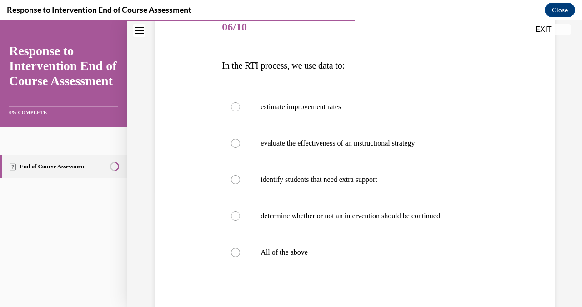
scroll to position [120, 0]
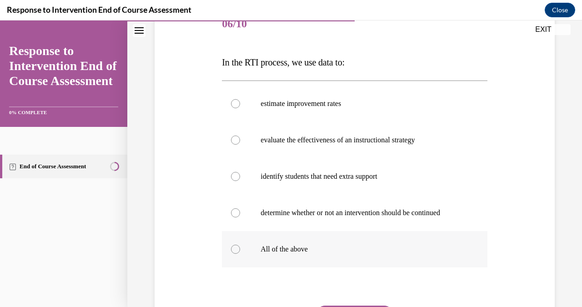
click at [296, 257] on label "All of the above" at bounding box center [354, 249] width 265 height 36
click at [240, 254] on input "All of the above" at bounding box center [235, 249] width 9 height 9
radio input "true"
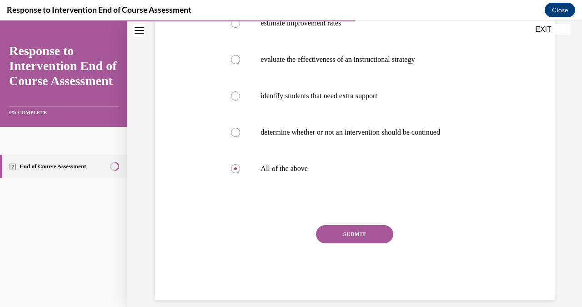
click at [357, 233] on button "SUBMIT" at bounding box center [354, 234] width 77 height 18
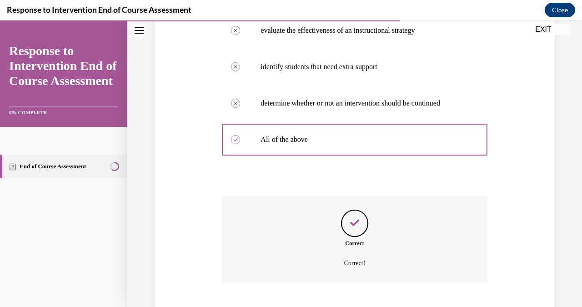
scroll to position [274, 0]
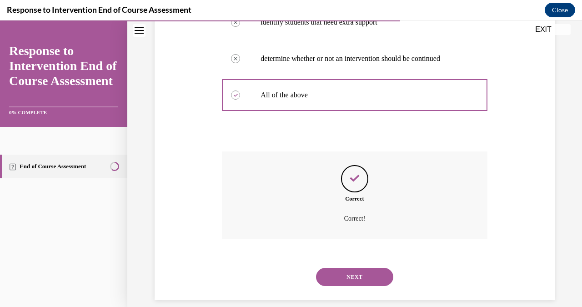
click at [352, 268] on button "NEXT" at bounding box center [354, 277] width 77 height 18
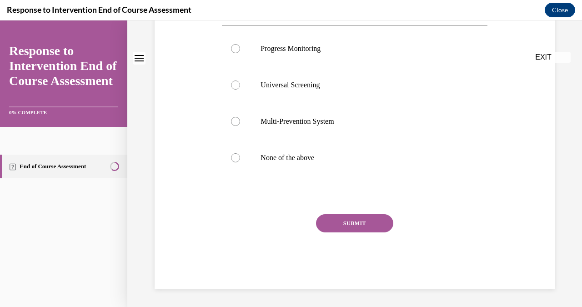
scroll to position [0, 0]
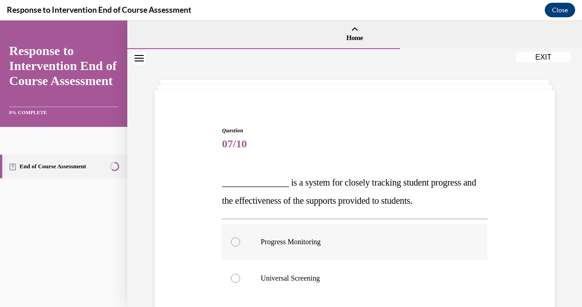
click at [301, 246] on p "Progress Monitoring" at bounding box center [363, 241] width 204 height 9
click at [240, 246] on input "Progress Monitoring" at bounding box center [235, 241] width 9 height 9
radio input "true"
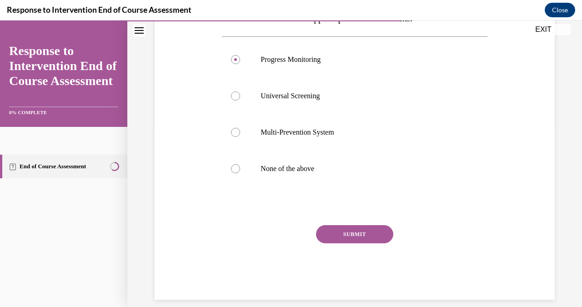
click at [356, 231] on button "SUBMIT" at bounding box center [354, 234] width 77 height 18
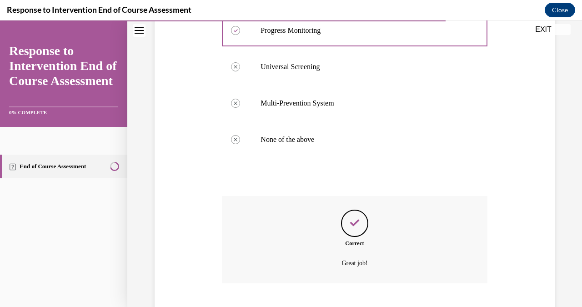
scroll to position [256, 0]
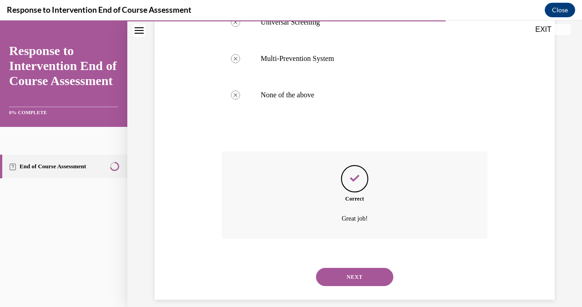
click at [361, 268] on button "NEXT" at bounding box center [354, 277] width 77 height 18
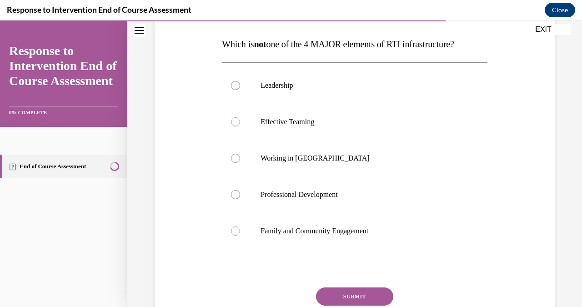
scroll to position [137, 0]
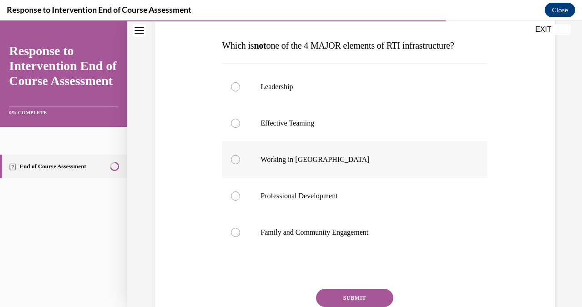
click at [233, 158] on div at bounding box center [235, 159] width 9 height 9
click at [233, 158] on input "Working in Silos" at bounding box center [235, 159] width 9 height 9
radio input "true"
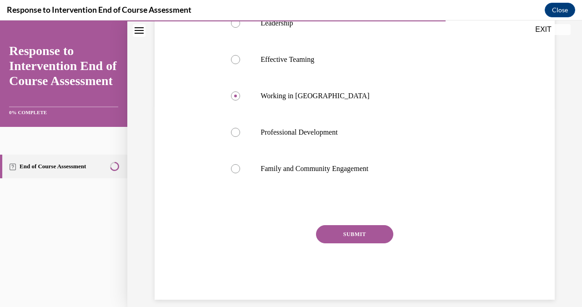
click at [371, 229] on button "SUBMIT" at bounding box center [354, 234] width 77 height 18
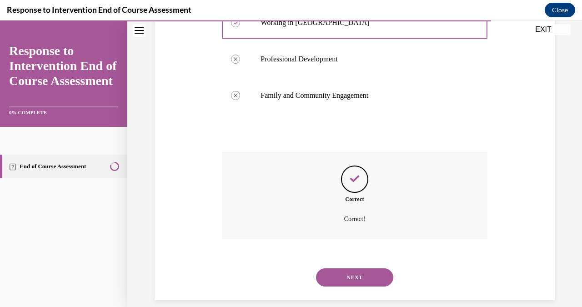
scroll to position [274, 0]
click at [353, 268] on button "NEXT" at bounding box center [354, 277] width 77 height 18
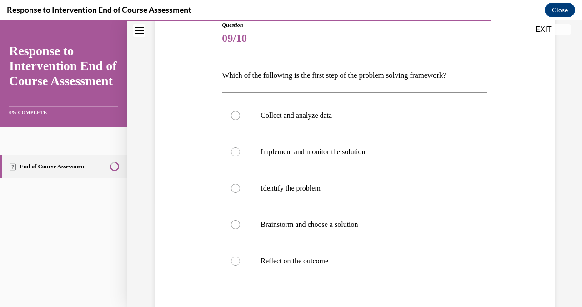
scroll to position [121, 0]
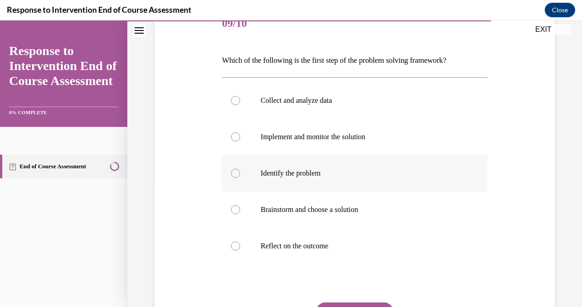
click at [239, 175] on div at bounding box center [235, 173] width 9 height 9
click at [239, 175] on input "Identify the problem" at bounding box center [235, 173] width 9 height 9
radio input "true"
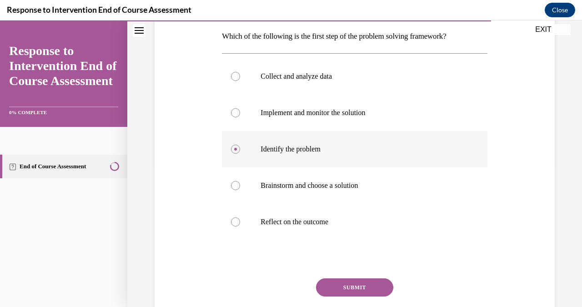
scroll to position [146, 0]
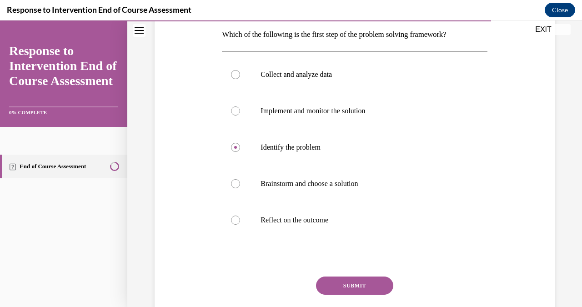
click at [362, 282] on button "SUBMIT" at bounding box center [354, 285] width 77 height 18
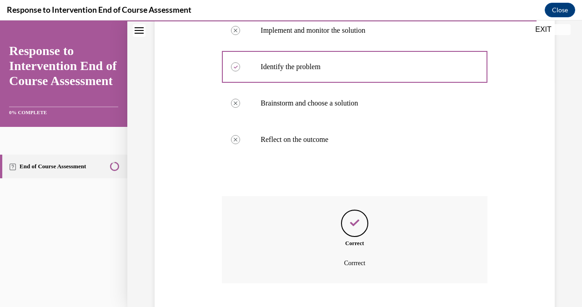
scroll to position [271, 0]
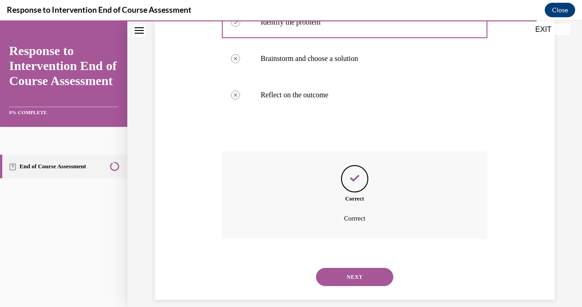
click at [341, 268] on button "NEXT" at bounding box center [354, 277] width 77 height 18
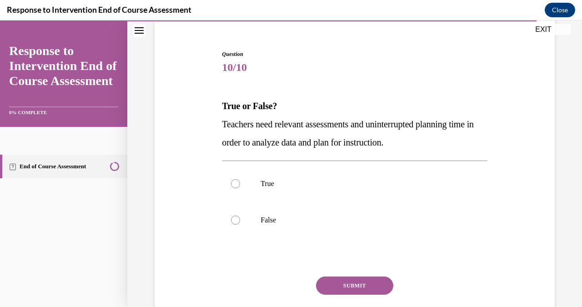
scroll to position [78, 0]
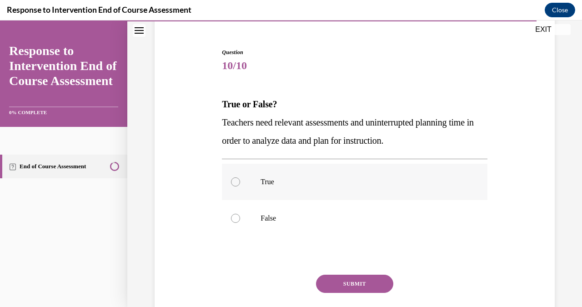
click at [243, 191] on label "True" at bounding box center [354, 182] width 265 height 36
click at [240, 186] on input "True" at bounding box center [235, 181] width 9 height 9
radio input "true"
click at [342, 281] on button "SUBMIT" at bounding box center [354, 284] width 77 height 18
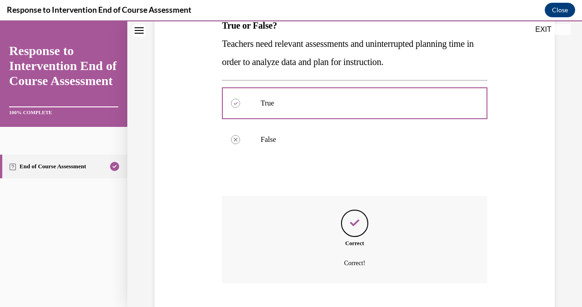
scroll to position [201, 0]
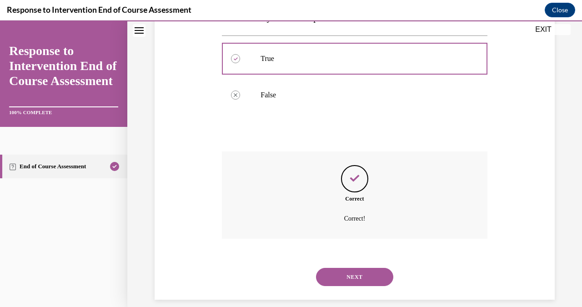
click at [347, 268] on button "NEXT" at bounding box center [354, 277] width 77 height 18
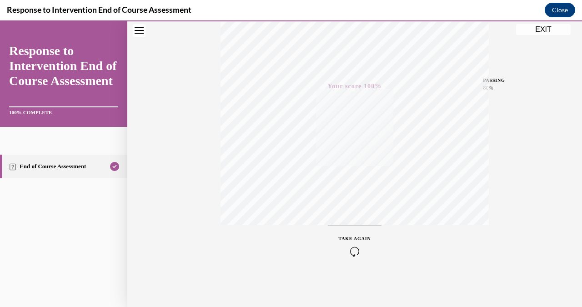
scroll to position [180, 0]
click at [549, 34] on button "EXIT" at bounding box center [543, 29] width 55 height 11
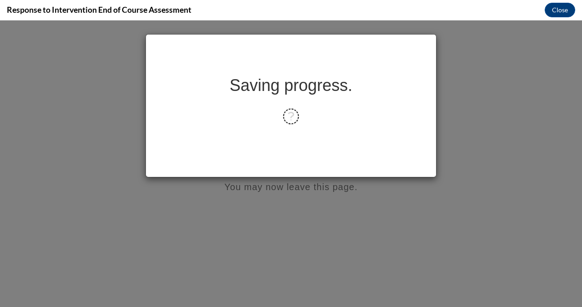
scroll to position [0, 0]
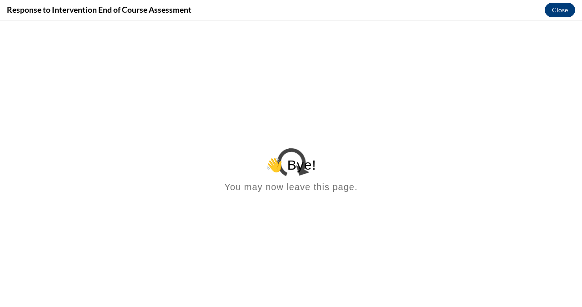
click at [565, 11] on button "Close" at bounding box center [560, 10] width 30 height 15
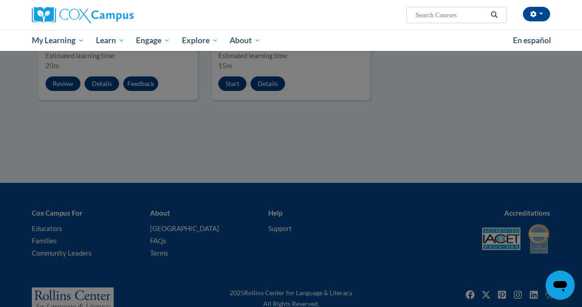
scroll to position [513, 0]
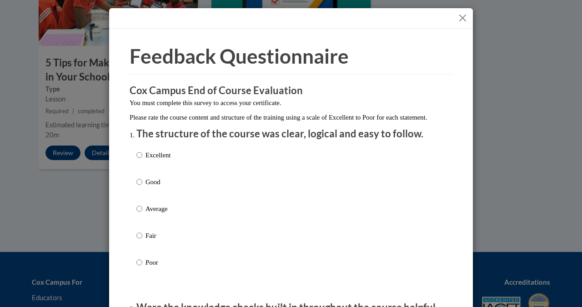
click at [463, 19] on button "Close" at bounding box center [462, 17] width 11 height 11
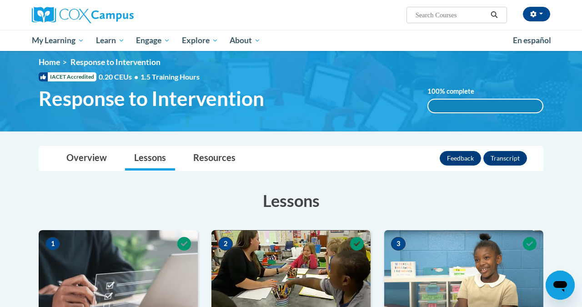
scroll to position [0, 0]
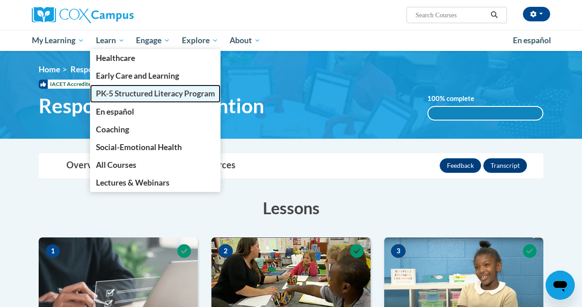
click at [127, 98] on span "PK-5 Structured Literacy Program" at bounding box center [155, 94] width 119 height 10
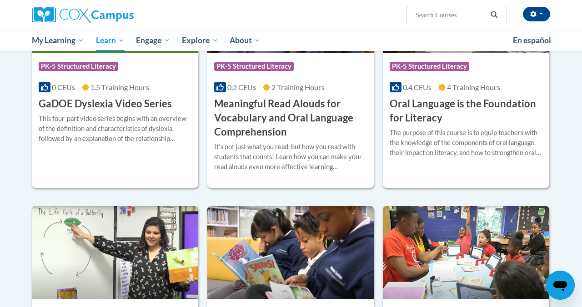
scroll to position [618, 0]
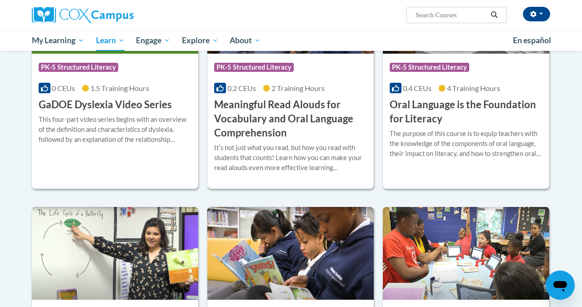
click at [288, 115] on h3 "Meaningful Read Alouds for Vocabulary and Oral Language Comprehension" at bounding box center [290, 119] width 153 height 42
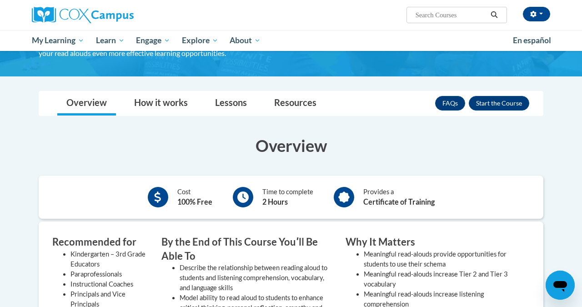
scroll to position [54, 0]
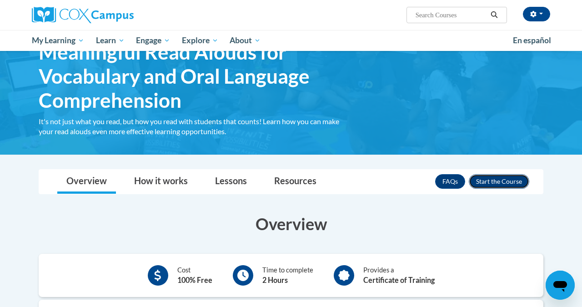
click at [488, 180] on button "Enroll" at bounding box center [499, 181] width 60 height 15
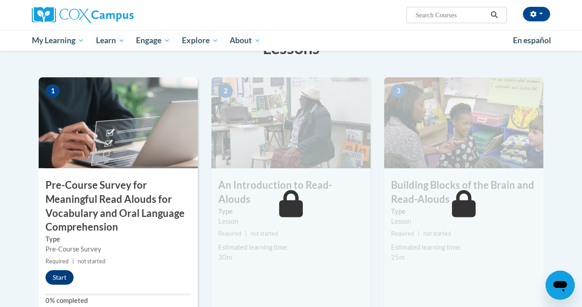
scroll to position [184, 0]
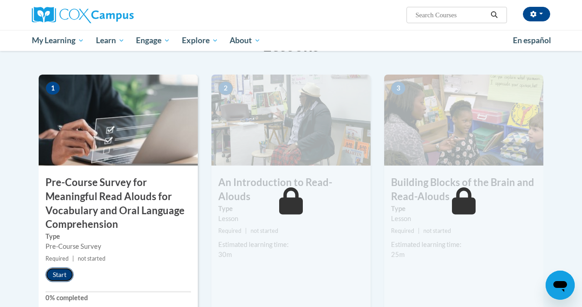
click at [63, 276] on button "Start" at bounding box center [59, 274] width 28 height 15
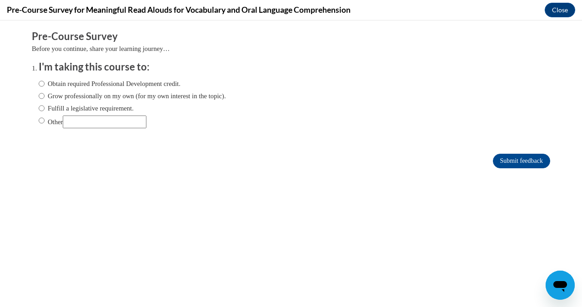
scroll to position [0, 0]
click at [42, 111] on input "Fulfill a legislative requirement." at bounding box center [42, 108] width 6 height 10
radio input "true"
click at [500, 162] on input "Submit feedback" at bounding box center [521, 161] width 57 height 15
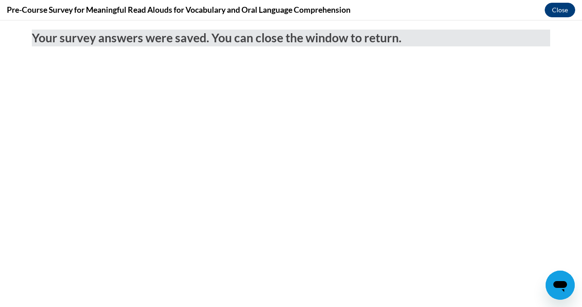
click at [568, 15] on button "Close" at bounding box center [560, 10] width 30 height 15
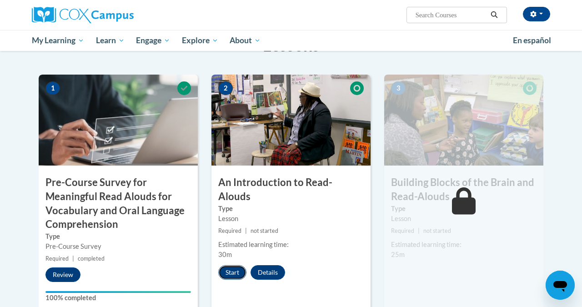
click at [236, 265] on button "Start" at bounding box center [232, 272] width 28 height 15
click at [242, 265] on button "Resume" at bounding box center [236, 272] width 37 height 15
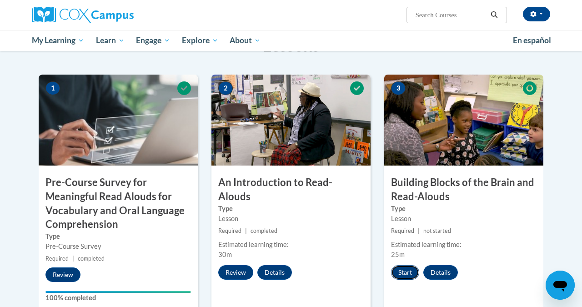
click at [409, 275] on button "Start" at bounding box center [405, 272] width 28 height 15
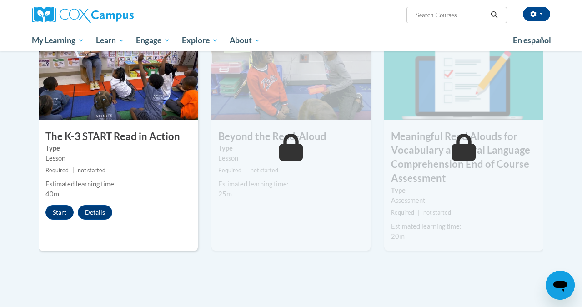
scroll to position [484, 0]
click at [60, 215] on button "Start" at bounding box center [59, 212] width 28 height 15
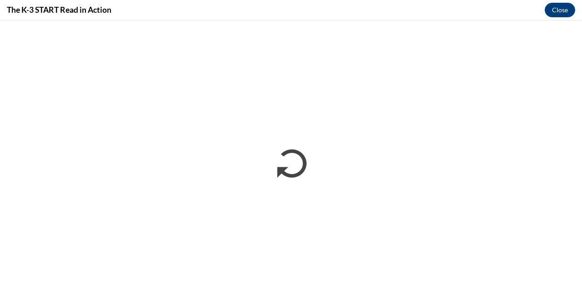
scroll to position [0, 0]
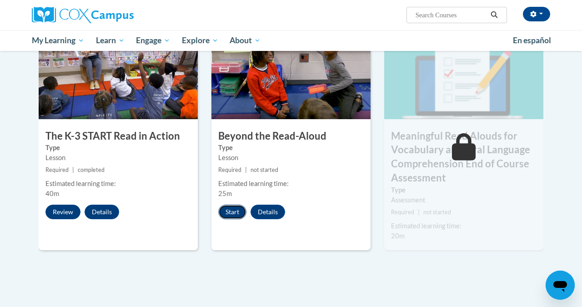
click at [237, 211] on button "Start" at bounding box center [232, 212] width 28 height 15
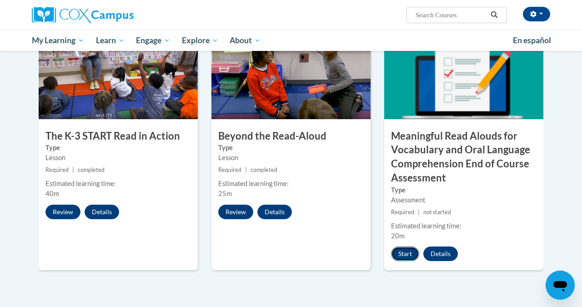
click at [407, 253] on button "Start" at bounding box center [405, 253] width 28 height 15
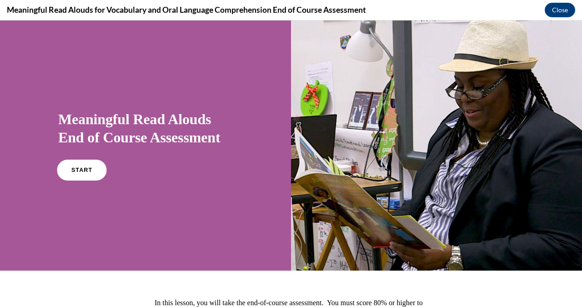
click at [80, 175] on link "START" at bounding box center [82, 170] width 50 height 21
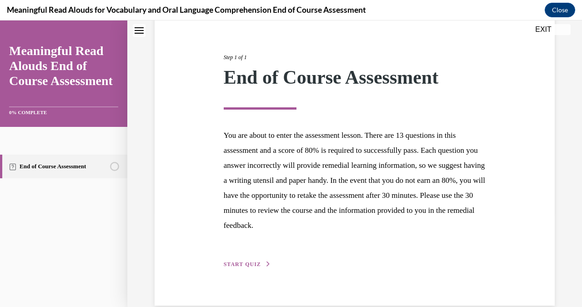
scroll to position [111, 0]
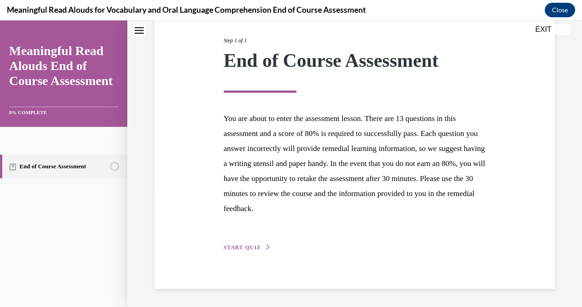
click at [257, 248] on span "START QUIZ" at bounding box center [242, 247] width 37 height 6
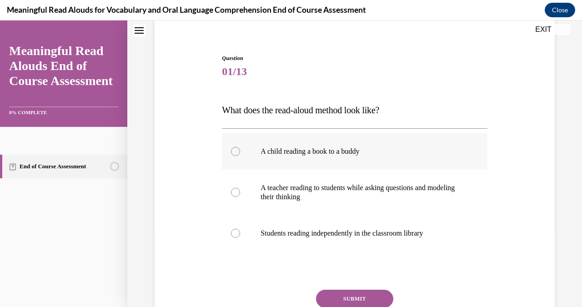
scroll to position [85, 0]
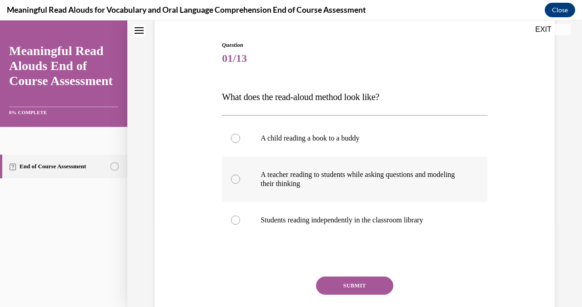
click at [238, 184] on label "A teacher reading to students while asking questions and modeling their thinking" at bounding box center [354, 178] width 265 height 45
click at [238, 184] on input "A teacher reading to students while asking questions and modeling their thinking" at bounding box center [235, 179] width 9 height 9
radio input "true"
click at [349, 285] on button "SUBMIT" at bounding box center [354, 285] width 77 height 18
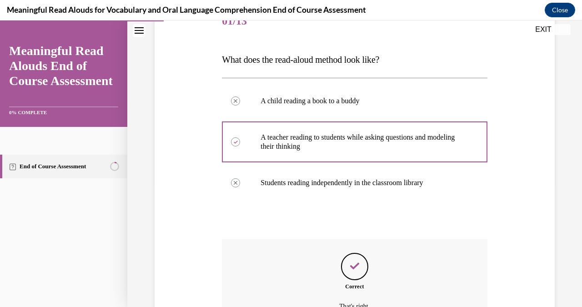
scroll to position [211, 0]
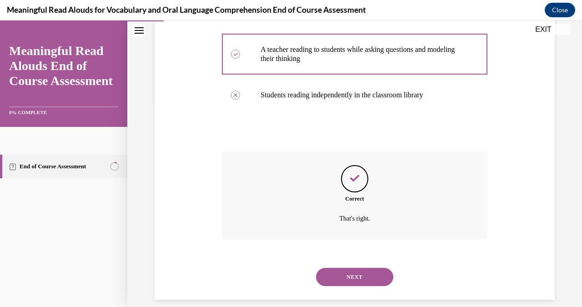
click at [355, 271] on button "NEXT" at bounding box center [354, 277] width 77 height 18
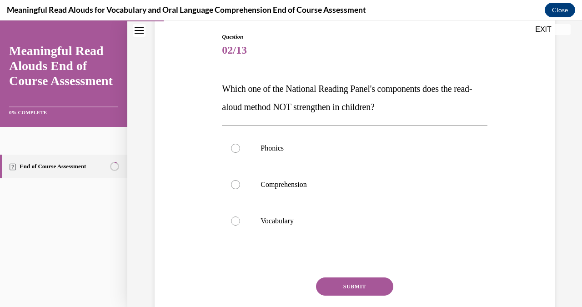
scroll to position [94, 0]
click at [232, 154] on label "Phonics" at bounding box center [354, 148] width 265 height 36
click at [232, 152] on input "Phonics" at bounding box center [235, 147] width 9 height 9
radio input "true"
click at [333, 289] on button "SUBMIT" at bounding box center [354, 286] width 77 height 18
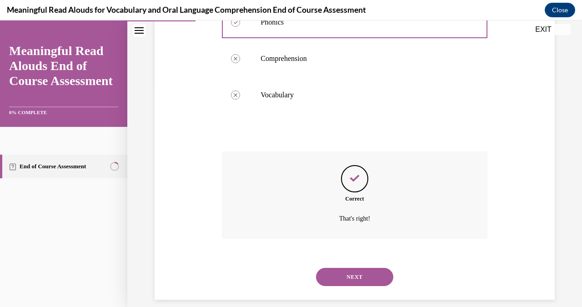
scroll to position [220, 0]
click at [367, 268] on button "NEXT" at bounding box center [354, 277] width 77 height 18
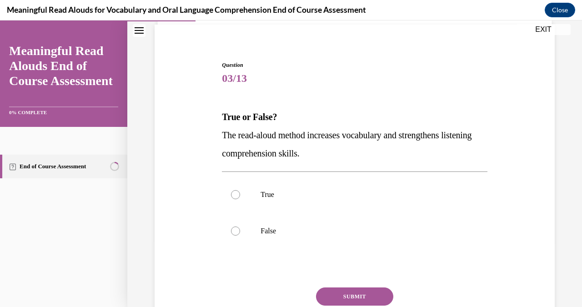
scroll to position [65, 0]
click at [260, 202] on label "True" at bounding box center [354, 194] width 265 height 36
click at [240, 199] on input "True" at bounding box center [235, 194] width 9 height 9
radio input "true"
click at [359, 296] on button "SUBMIT" at bounding box center [354, 296] width 77 height 18
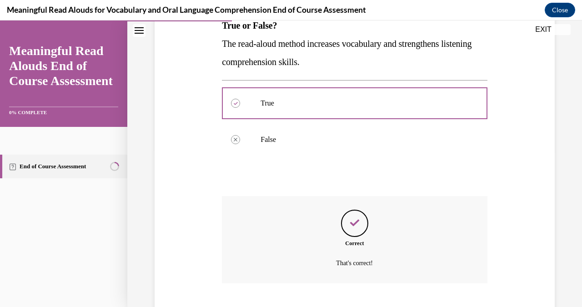
scroll to position [201, 0]
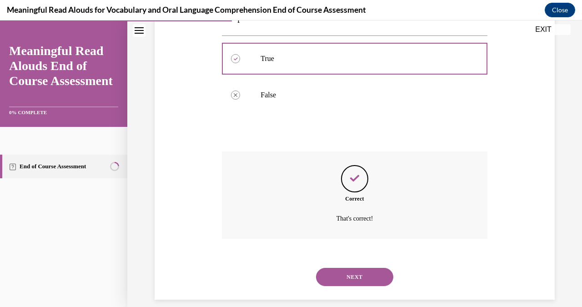
click at [358, 268] on button "NEXT" at bounding box center [354, 277] width 77 height 18
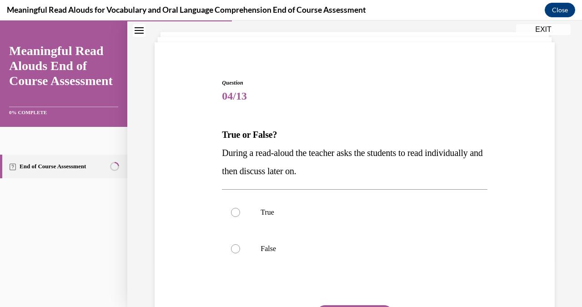
scroll to position [48, 0]
click at [326, 255] on label "False" at bounding box center [354, 248] width 265 height 36
click at [240, 253] on input "False" at bounding box center [235, 248] width 9 height 9
radio input "true"
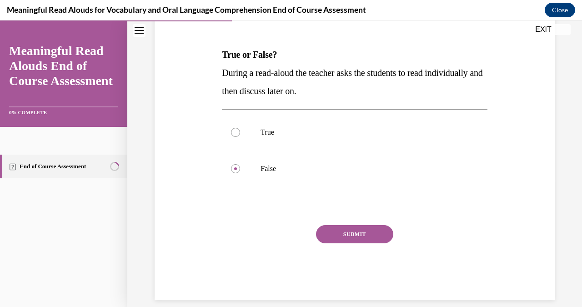
click at [362, 231] on button "SUBMIT" at bounding box center [354, 234] width 77 height 18
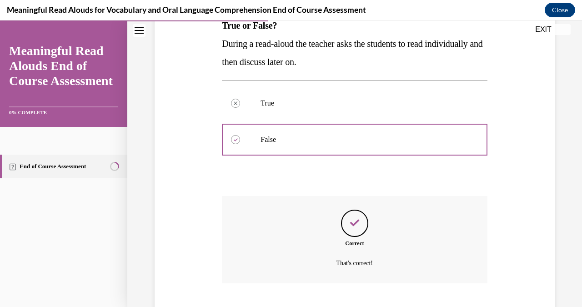
scroll to position [201, 0]
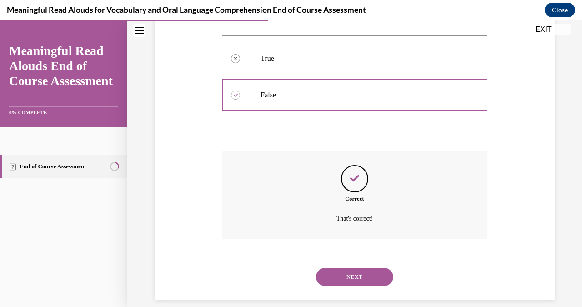
click at [369, 268] on button "NEXT" at bounding box center [354, 277] width 77 height 18
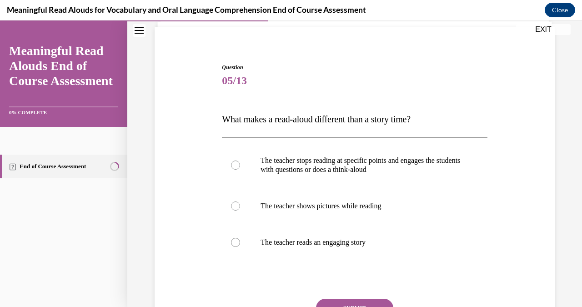
scroll to position [84, 0]
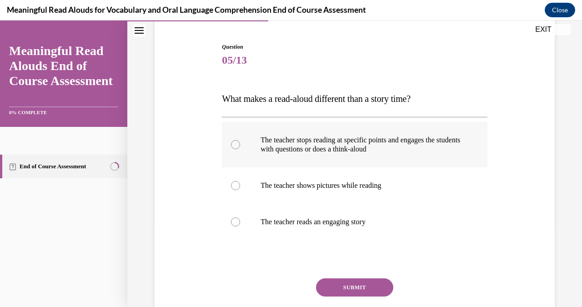
click at [236, 141] on div at bounding box center [235, 144] width 9 height 9
click at [236, 141] on input "The teacher stops reading at specific points and engages the students with ques…" at bounding box center [235, 144] width 9 height 9
radio input "true"
click at [373, 291] on button "SUBMIT" at bounding box center [354, 287] width 77 height 18
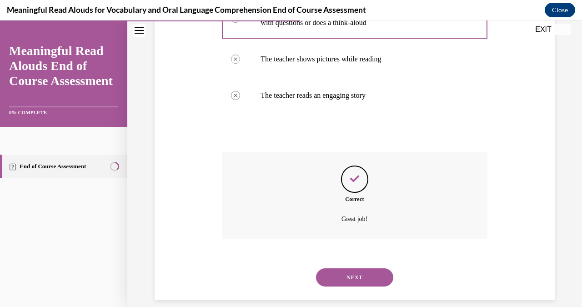
scroll to position [211, 0]
click at [358, 276] on div "NEXT" at bounding box center [354, 277] width 265 height 36
click at [358, 268] on button "NEXT" at bounding box center [354, 277] width 77 height 18
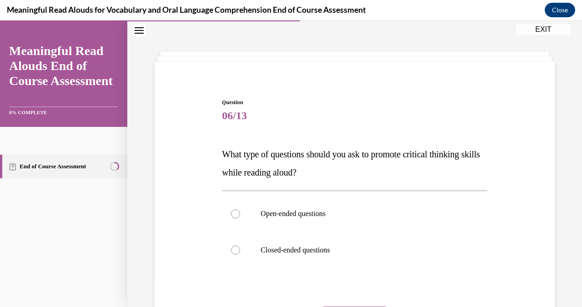
scroll to position [28, 0]
click at [269, 219] on label "Open-ended questions" at bounding box center [354, 214] width 265 height 36
click at [240, 219] on input "Open-ended questions" at bounding box center [235, 214] width 9 height 9
radio input "true"
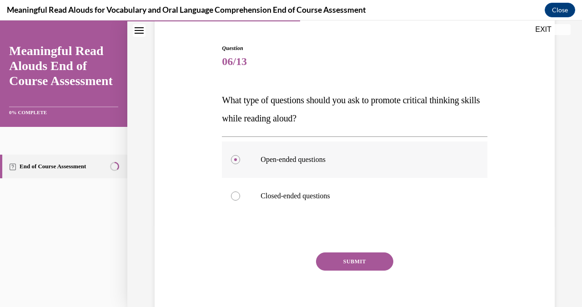
scroll to position [100, 0]
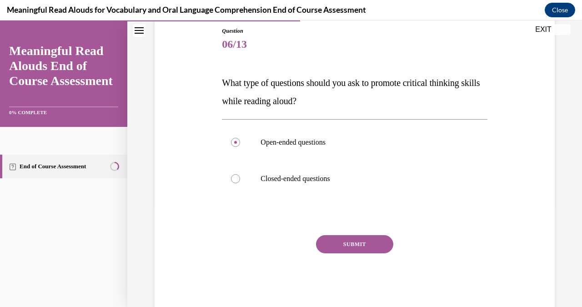
click at [344, 245] on button "SUBMIT" at bounding box center [354, 244] width 77 height 18
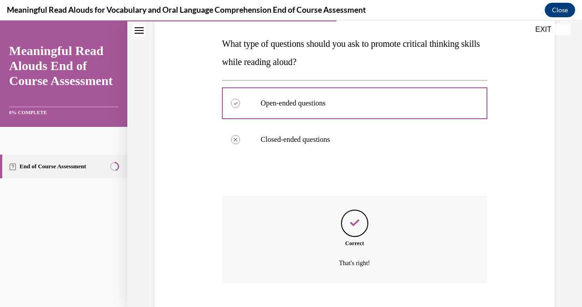
scroll to position [183, 0]
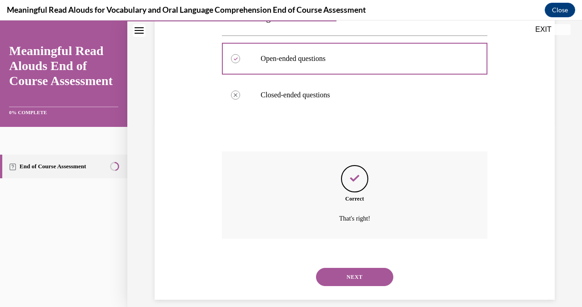
click at [357, 268] on button "NEXT" at bounding box center [354, 277] width 77 height 18
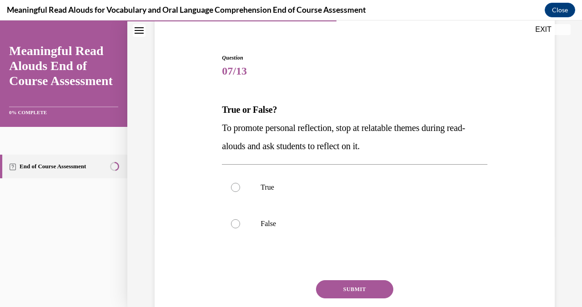
scroll to position [85, 0]
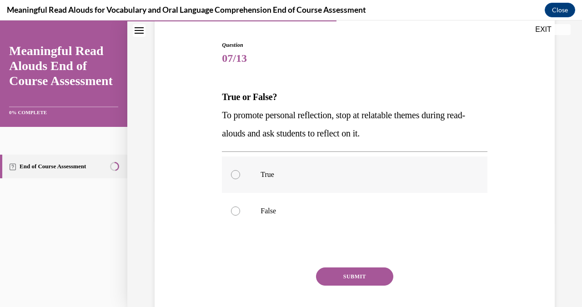
click at [290, 186] on label "True" at bounding box center [354, 174] width 265 height 36
click at [240, 179] on input "True" at bounding box center [235, 174] width 9 height 9
radio input "true"
click at [364, 281] on button "SUBMIT" at bounding box center [354, 276] width 77 height 18
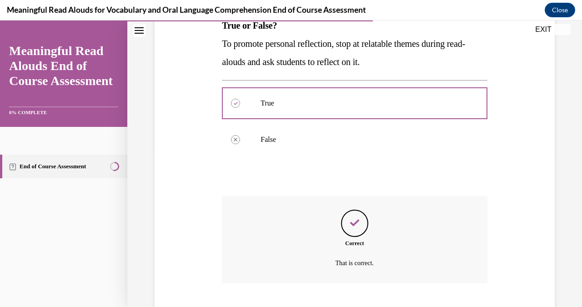
scroll to position [201, 0]
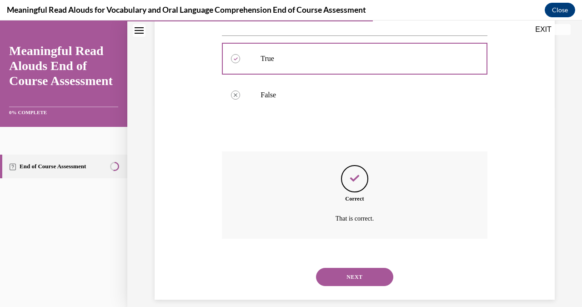
click at [361, 268] on button "NEXT" at bounding box center [354, 277] width 77 height 18
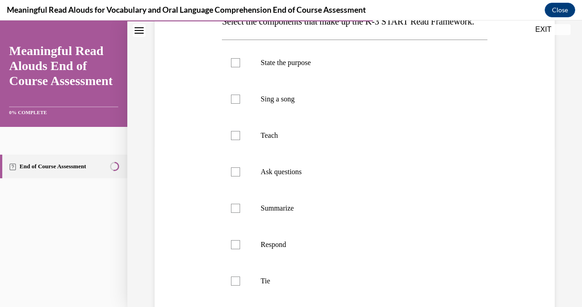
scroll to position [157, 0]
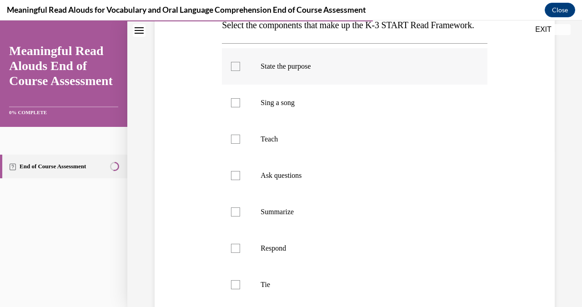
click at [233, 71] on div at bounding box center [235, 66] width 9 height 9
click at [233, 71] on input "State the purpose" at bounding box center [235, 66] width 9 height 9
checkbox input "true"
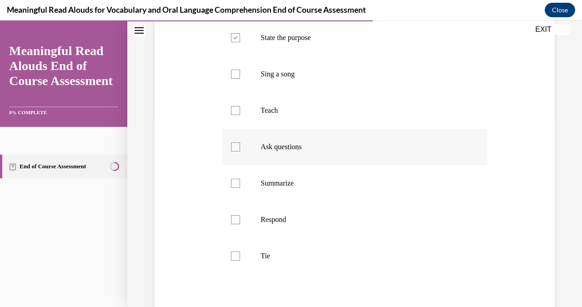
scroll to position [201, 0]
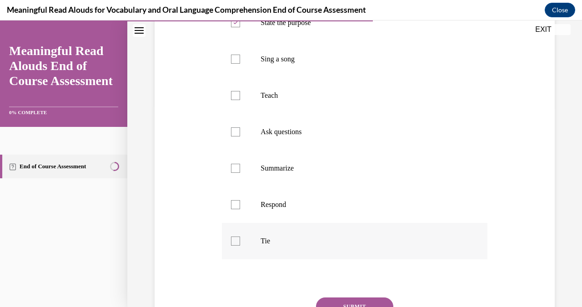
click at [237, 246] on div at bounding box center [235, 240] width 9 height 9
click at [237, 246] on input "Tie" at bounding box center [235, 240] width 9 height 9
checkbox input "true"
click at [234, 150] on label "Ask questions" at bounding box center [354, 132] width 265 height 36
click at [234, 136] on input "Ask questions" at bounding box center [235, 131] width 9 height 9
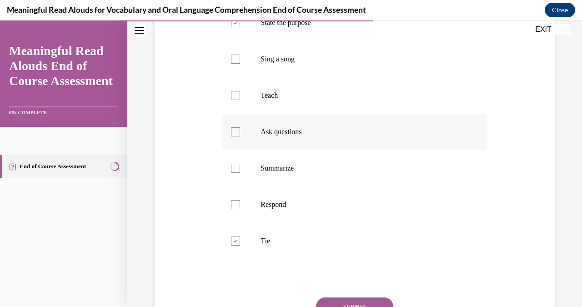
checkbox input "true"
click at [235, 209] on div at bounding box center [235, 204] width 9 height 9
click at [235, 209] on input "Respond" at bounding box center [235, 204] width 9 height 9
checkbox input "true"
click at [234, 100] on div at bounding box center [235, 95] width 9 height 9
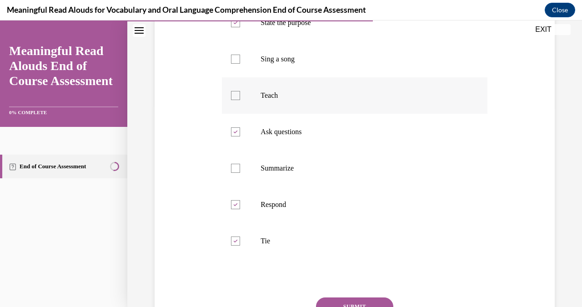
click at [234, 100] on input "Teach" at bounding box center [235, 95] width 9 height 9
checkbox input "true"
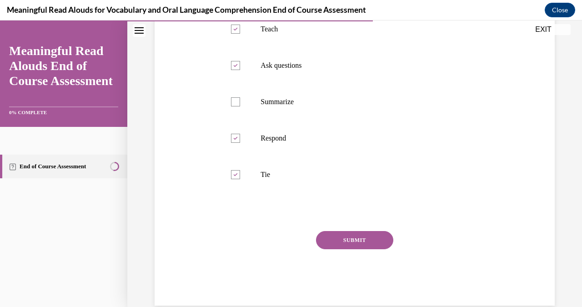
click at [364, 249] on button "SUBMIT" at bounding box center [354, 240] width 77 height 18
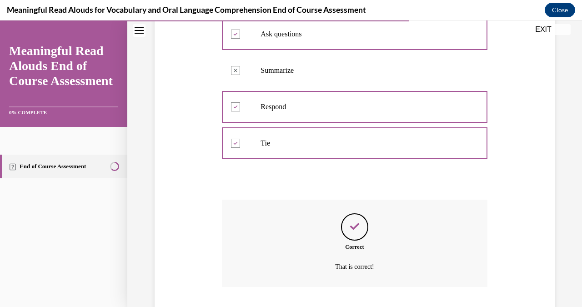
scroll to position [365, 0]
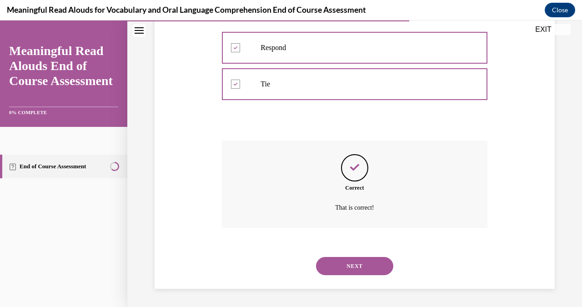
click at [365, 264] on button "NEXT" at bounding box center [354, 266] width 77 height 18
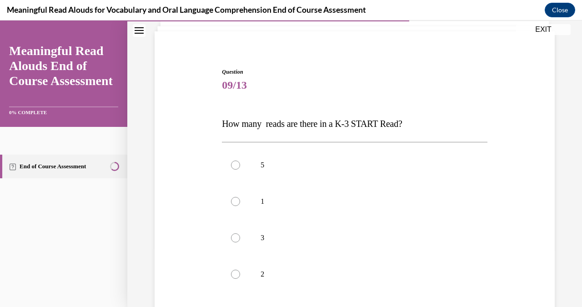
scroll to position [62, 0]
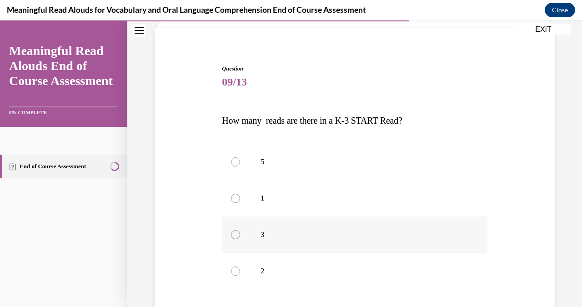
click at [232, 235] on div at bounding box center [235, 234] width 9 height 9
click at [232, 235] on input "3" at bounding box center [235, 234] width 9 height 9
radio input "true"
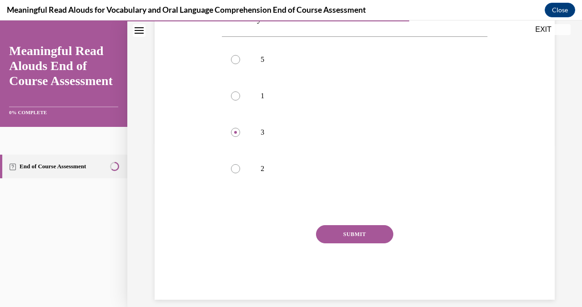
click at [355, 236] on button "SUBMIT" at bounding box center [354, 234] width 77 height 18
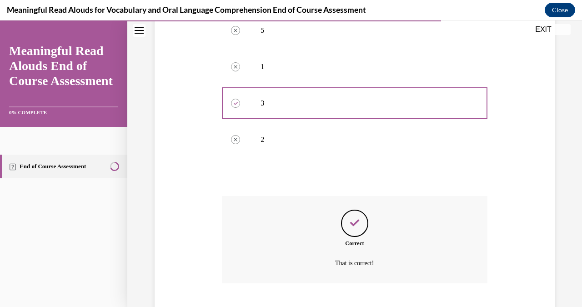
scroll to position [238, 0]
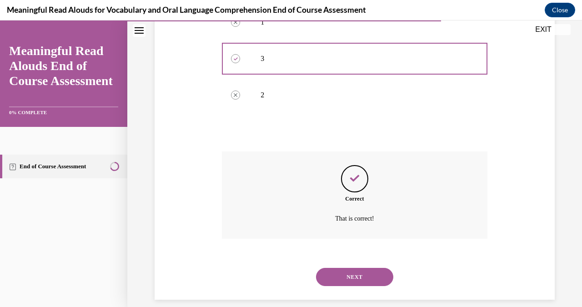
click at [363, 268] on button "NEXT" at bounding box center [354, 277] width 77 height 18
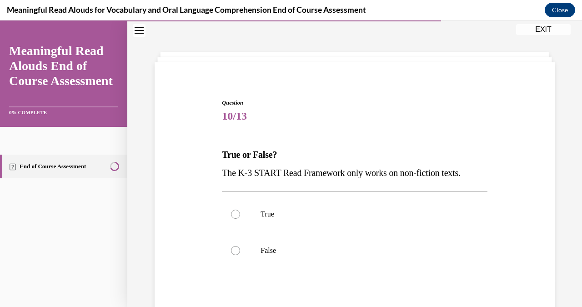
scroll to position [28, 0]
click at [315, 253] on p "False" at bounding box center [363, 250] width 204 height 9
click at [240, 253] on input "False" at bounding box center [235, 250] width 9 height 9
radio input "true"
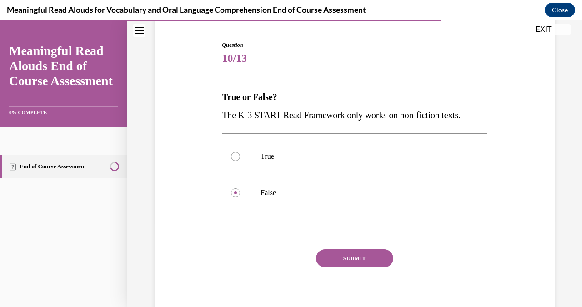
click at [355, 252] on button "SUBMIT" at bounding box center [354, 258] width 77 height 18
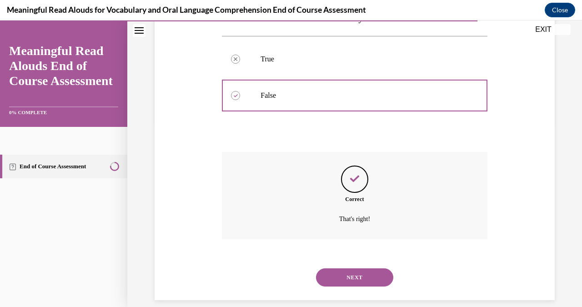
scroll to position [183, 0]
click at [377, 269] on button "NEXT" at bounding box center [354, 277] width 77 height 18
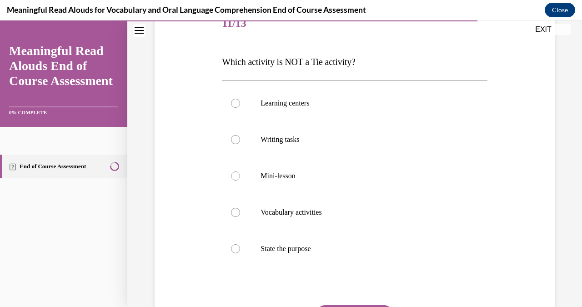
scroll to position [135, 0]
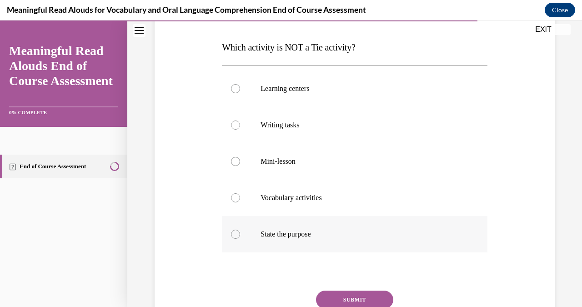
click at [246, 233] on label "State the purpose" at bounding box center [354, 234] width 265 height 36
click at [240, 233] on input "State the purpose" at bounding box center [235, 234] width 9 height 9
radio input "true"
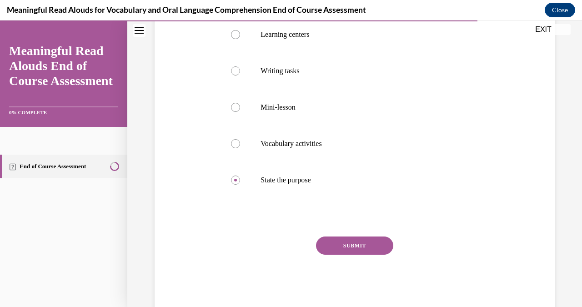
click at [362, 254] on button "SUBMIT" at bounding box center [354, 245] width 77 height 18
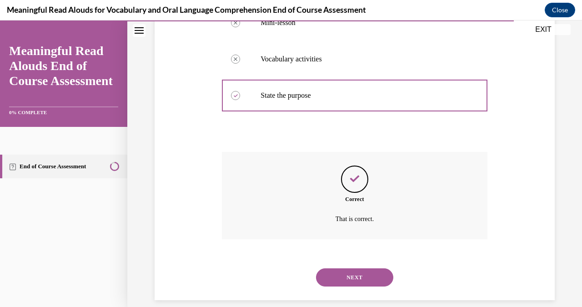
scroll to position [274, 0]
click at [365, 268] on button "NEXT" at bounding box center [354, 277] width 77 height 18
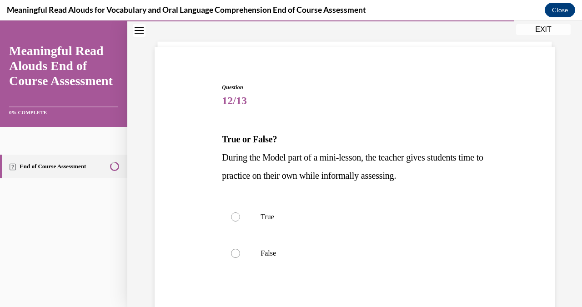
scroll to position [44, 0]
click at [318, 267] on label "False" at bounding box center [354, 253] width 265 height 36
click at [240, 257] on input "False" at bounding box center [235, 252] width 9 height 9
radio input "true"
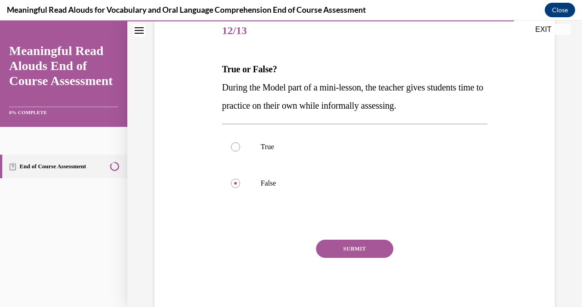
click at [349, 250] on button "SUBMIT" at bounding box center [354, 249] width 77 height 18
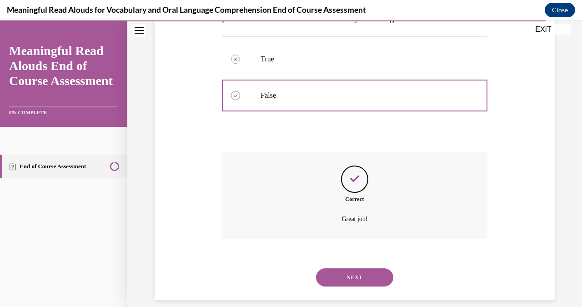
scroll to position [201, 0]
click at [363, 268] on button "NEXT" at bounding box center [354, 277] width 77 height 18
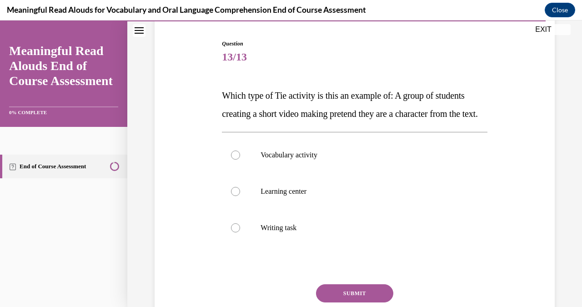
scroll to position [101, 0]
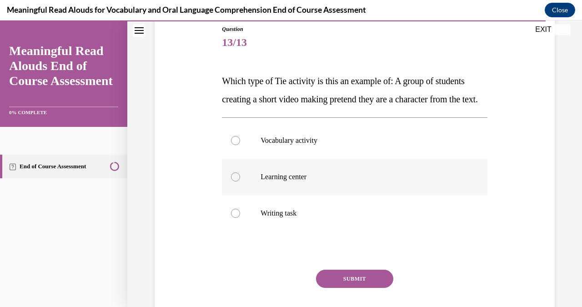
click at [270, 181] on p "Learning center" at bounding box center [363, 176] width 204 height 9
click at [240, 181] on input "Learning center" at bounding box center [235, 176] width 9 height 9
radio input "true"
click at [355, 288] on button "SUBMIT" at bounding box center [354, 279] width 77 height 18
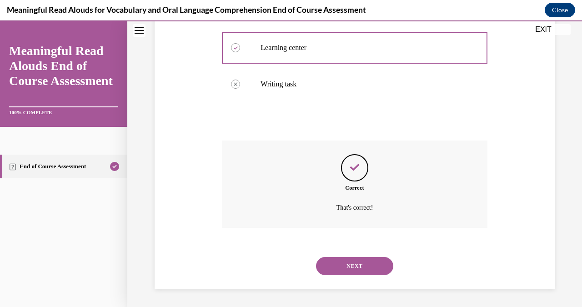
scroll to position [238, 0]
click at [367, 272] on button "NEXT" at bounding box center [354, 266] width 77 height 18
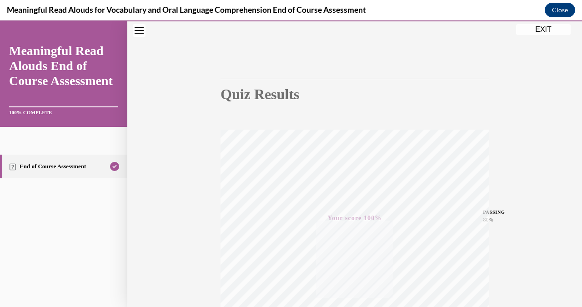
scroll to position [9, 0]
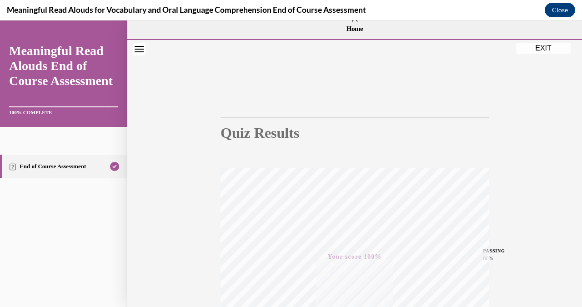
click at [535, 46] on button "EXIT" at bounding box center [543, 48] width 55 height 11
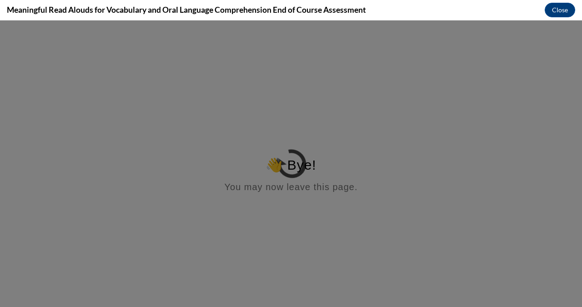
scroll to position [0, 0]
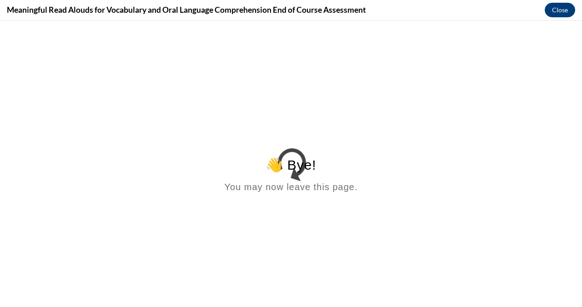
click at [568, 6] on button "Close" at bounding box center [560, 10] width 30 height 15
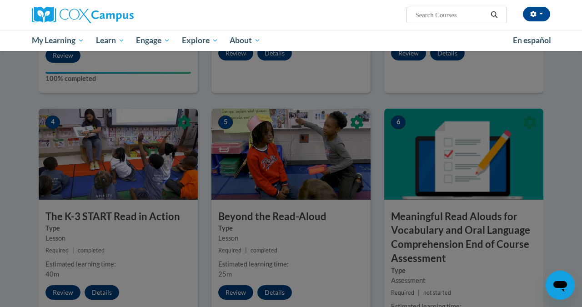
scroll to position [326, 0]
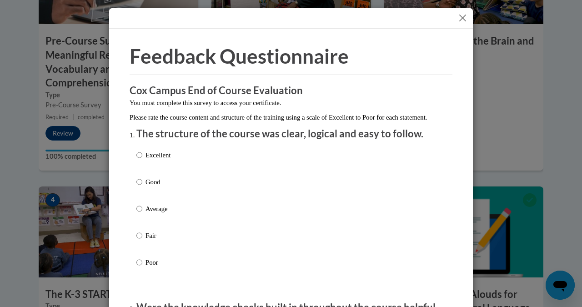
click at [464, 18] on button "Close" at bounding box center [462, 17] width 11 height 11
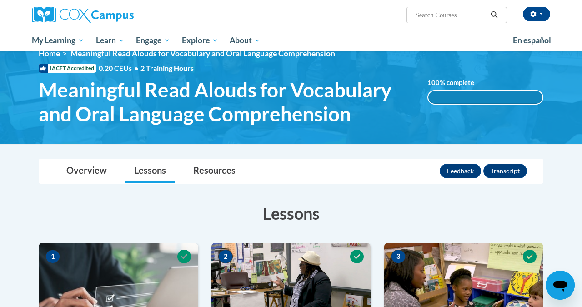
scroll to position [0, 0]
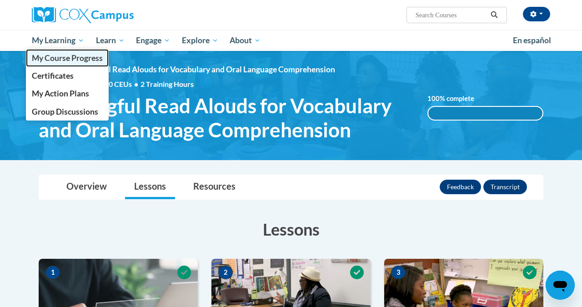
click at [67, 60] on span "My Course Progress" at bounding box center [67, 58] width 71 height 10
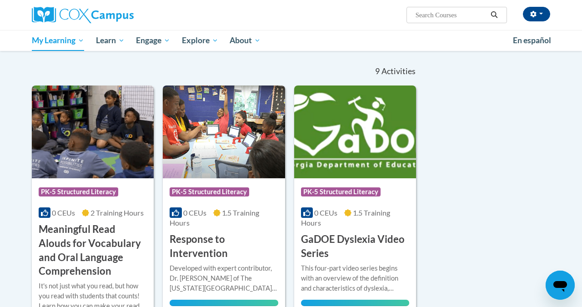
scroll to position [73, 0]
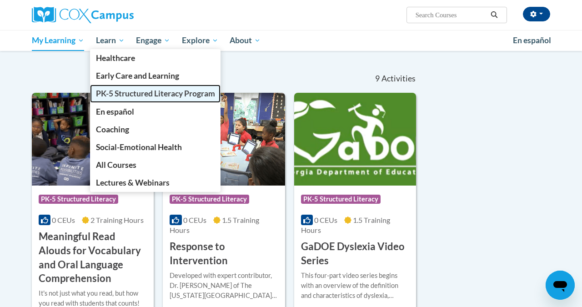
click at [120, 95] on span "PK-5 Structured Literacy Program" at bounding box center [155, 94] width 119 height 10
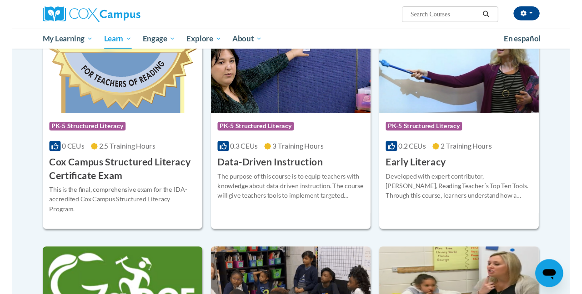
scroll to position [322, 0]
